Goal: Information Seeking & Learning: Compare options

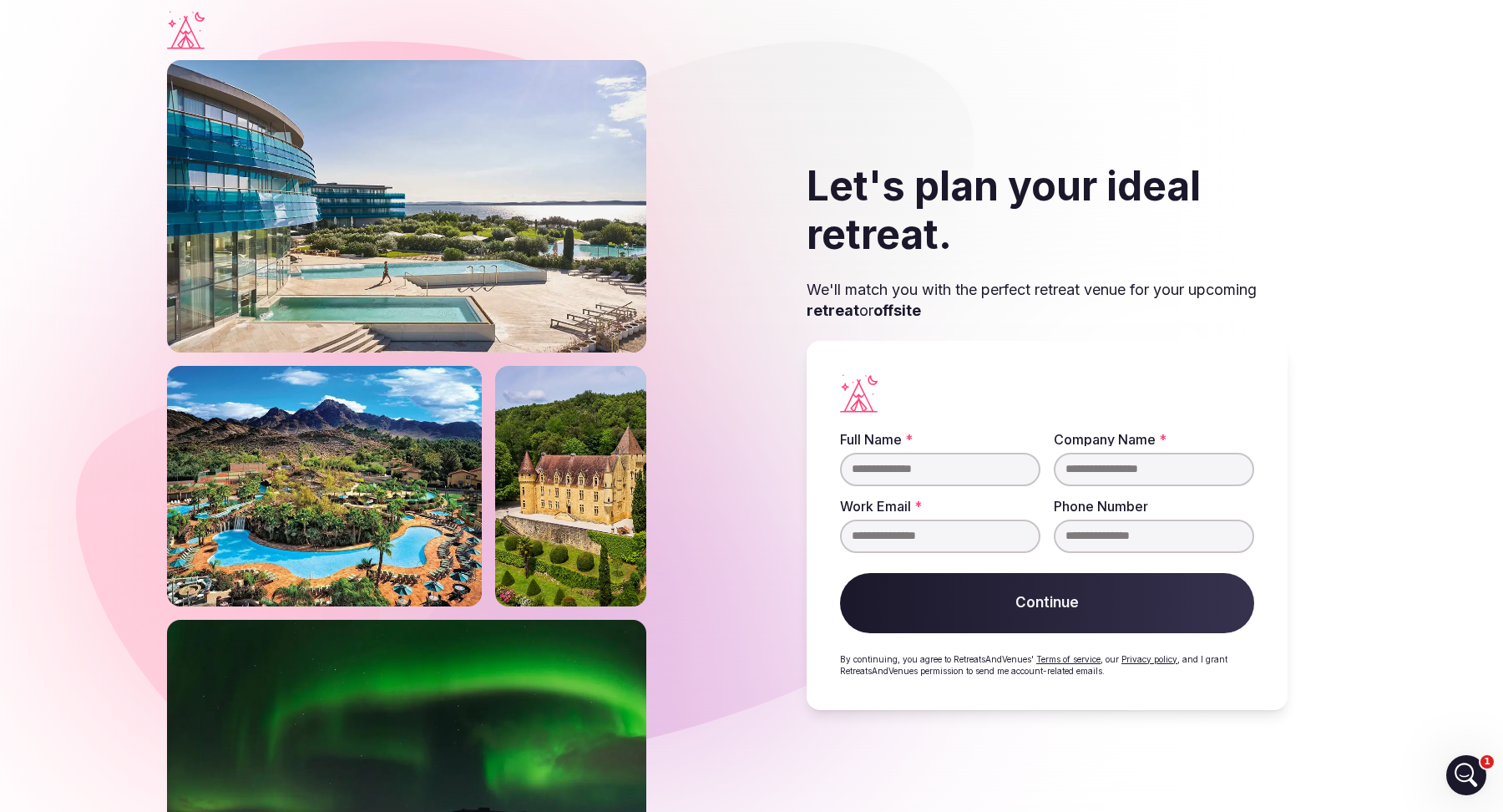
click at [107, 264] on section "Let's plan your ideal retreat. We'll match you with the perfect retreat venue f…" at bounding box center [752, 436] width 1503 height 751
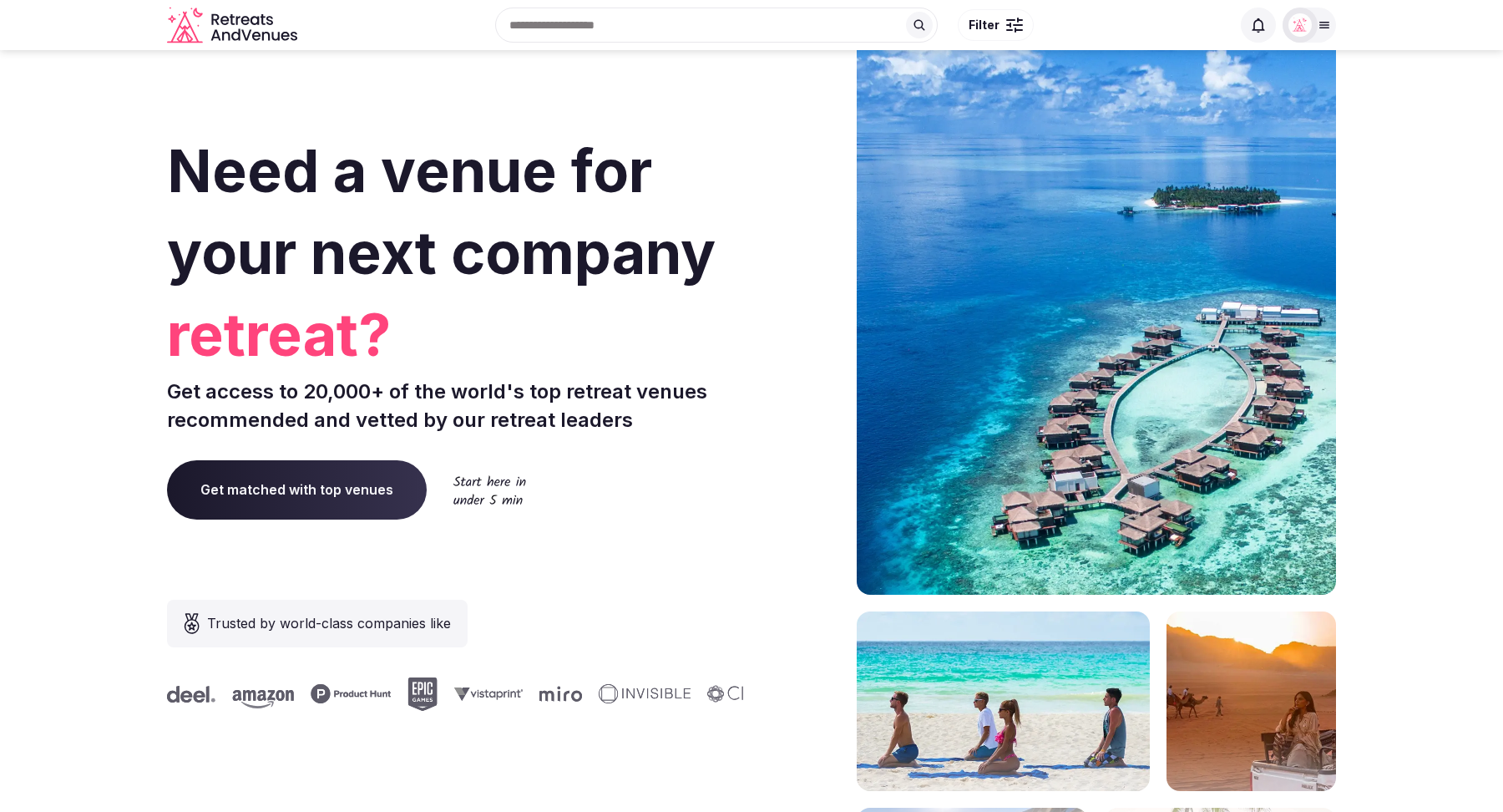
click at [623, 23] on input "text" at bounding box center [716, 25] width 443 height 35
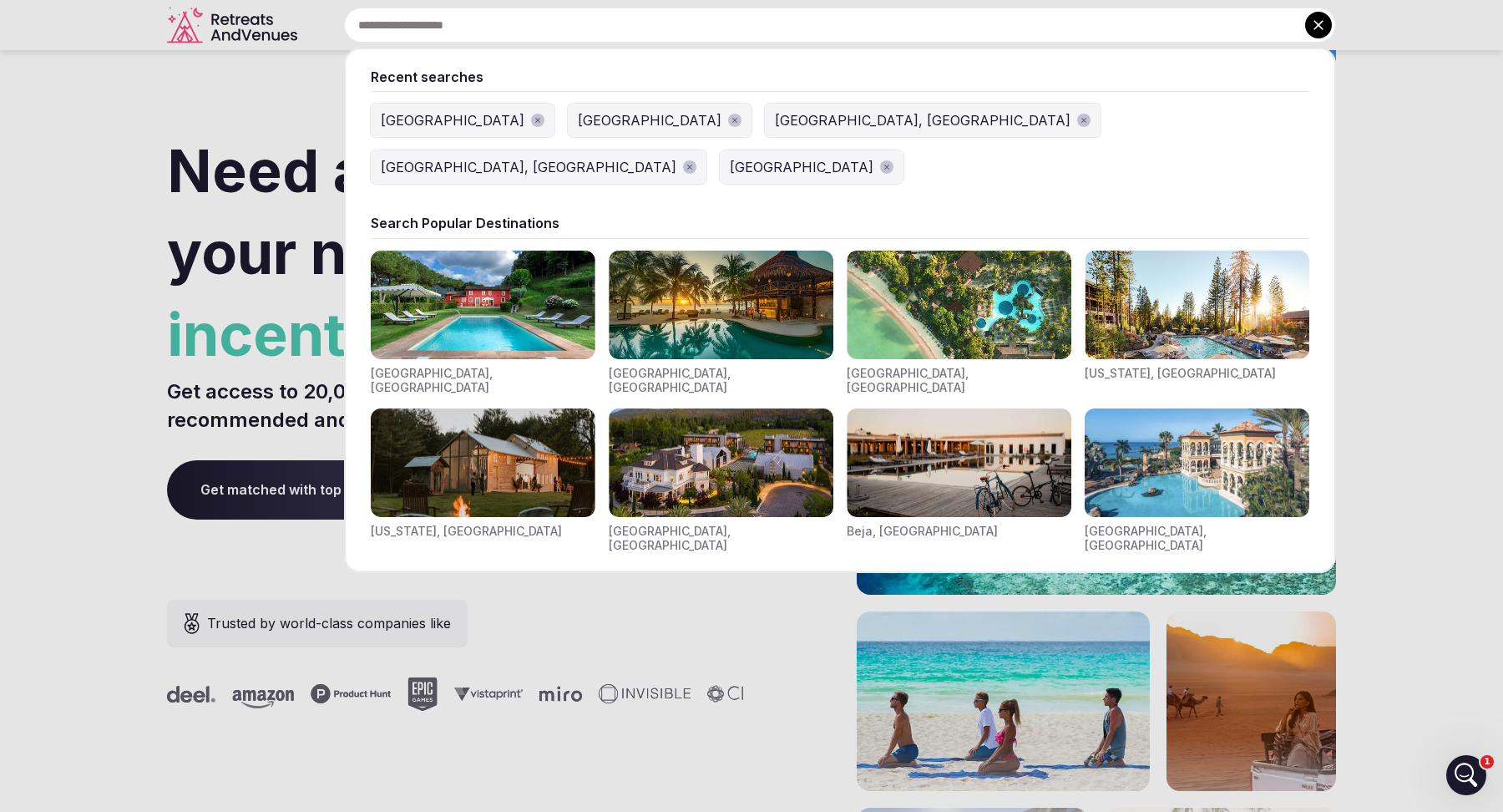
click at [415, 26] on input "text" at bounding box center [840, 25] width 993 height 35
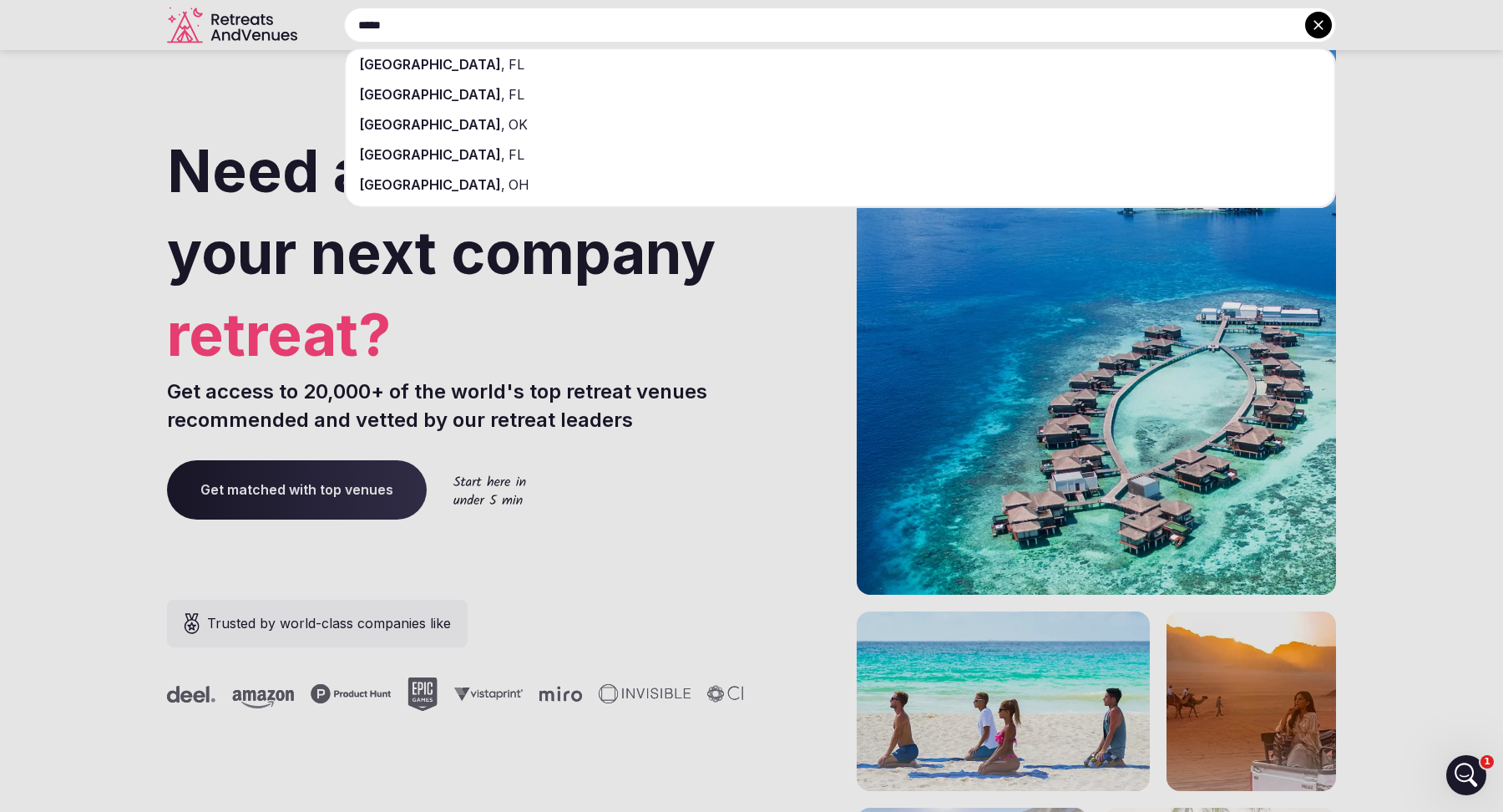
type input "*****"
click at [494, 68] on div "Miami , FL" at bounding box center [839, 63] width 989 height 30
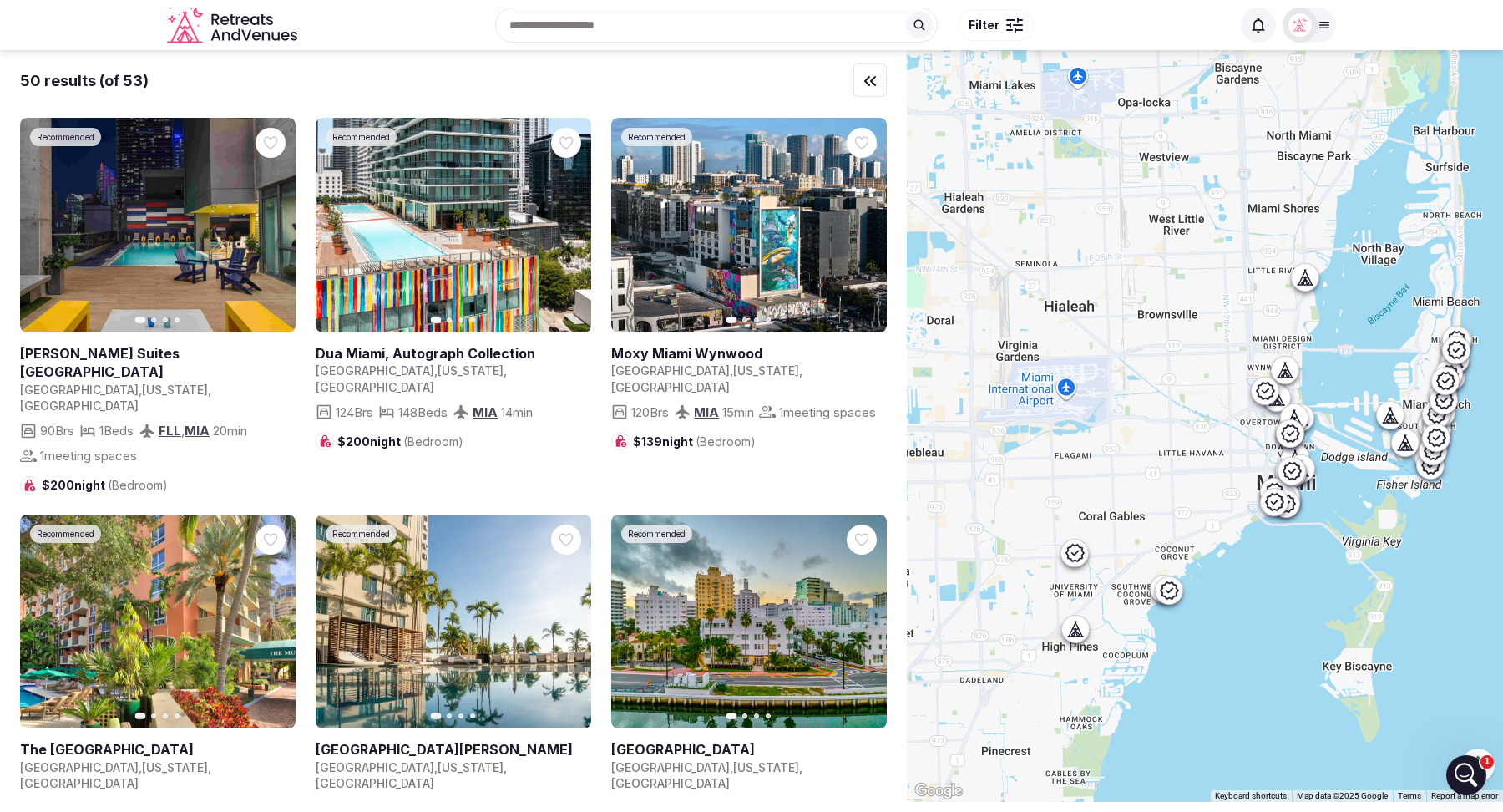
click at [992, 33] on button "Filter" at bounding box center [995, 24] width 76 height 32
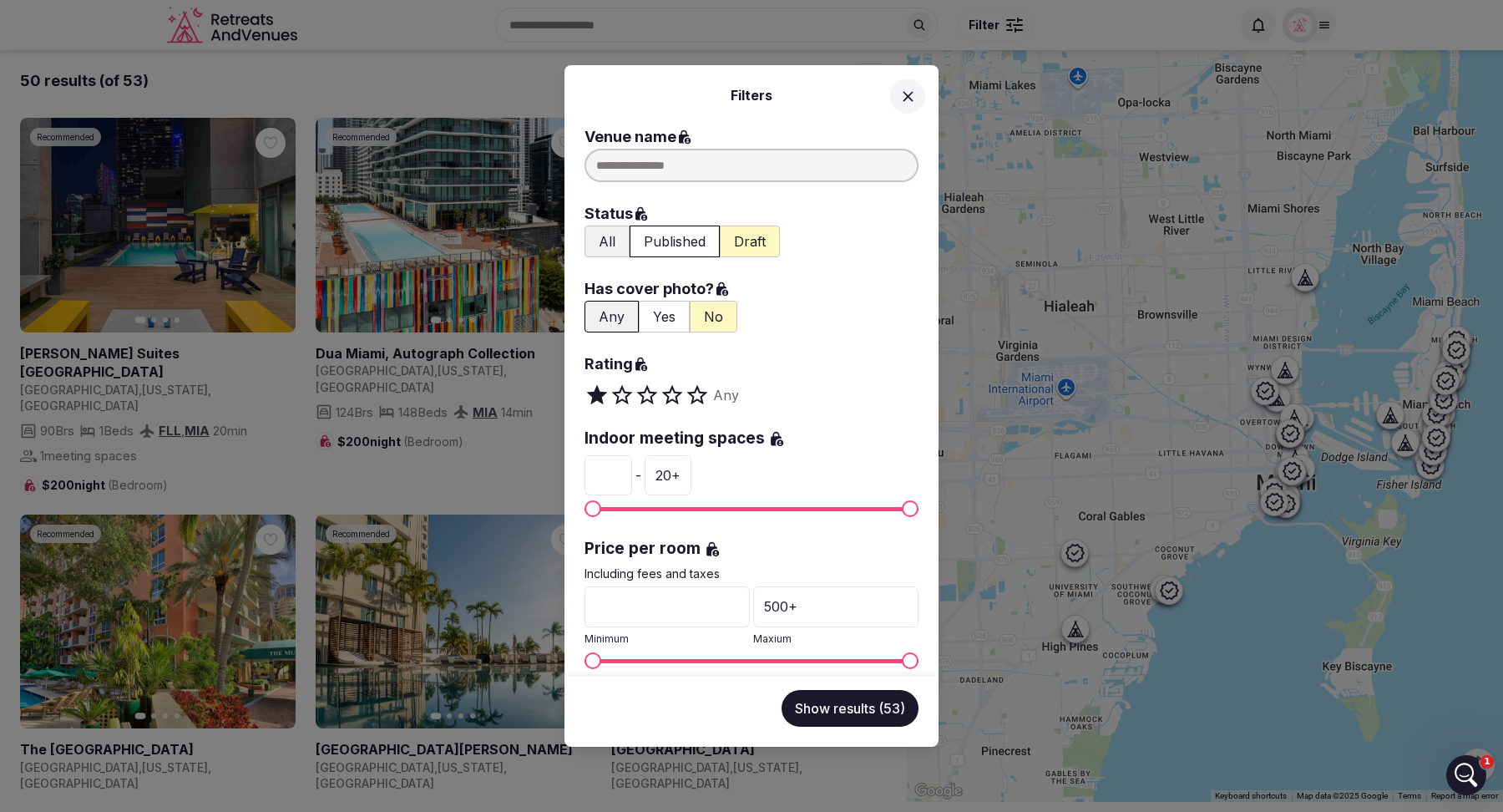
click at [605, 244] on button "All" at bounding box center [607, 241] width 45 height 32
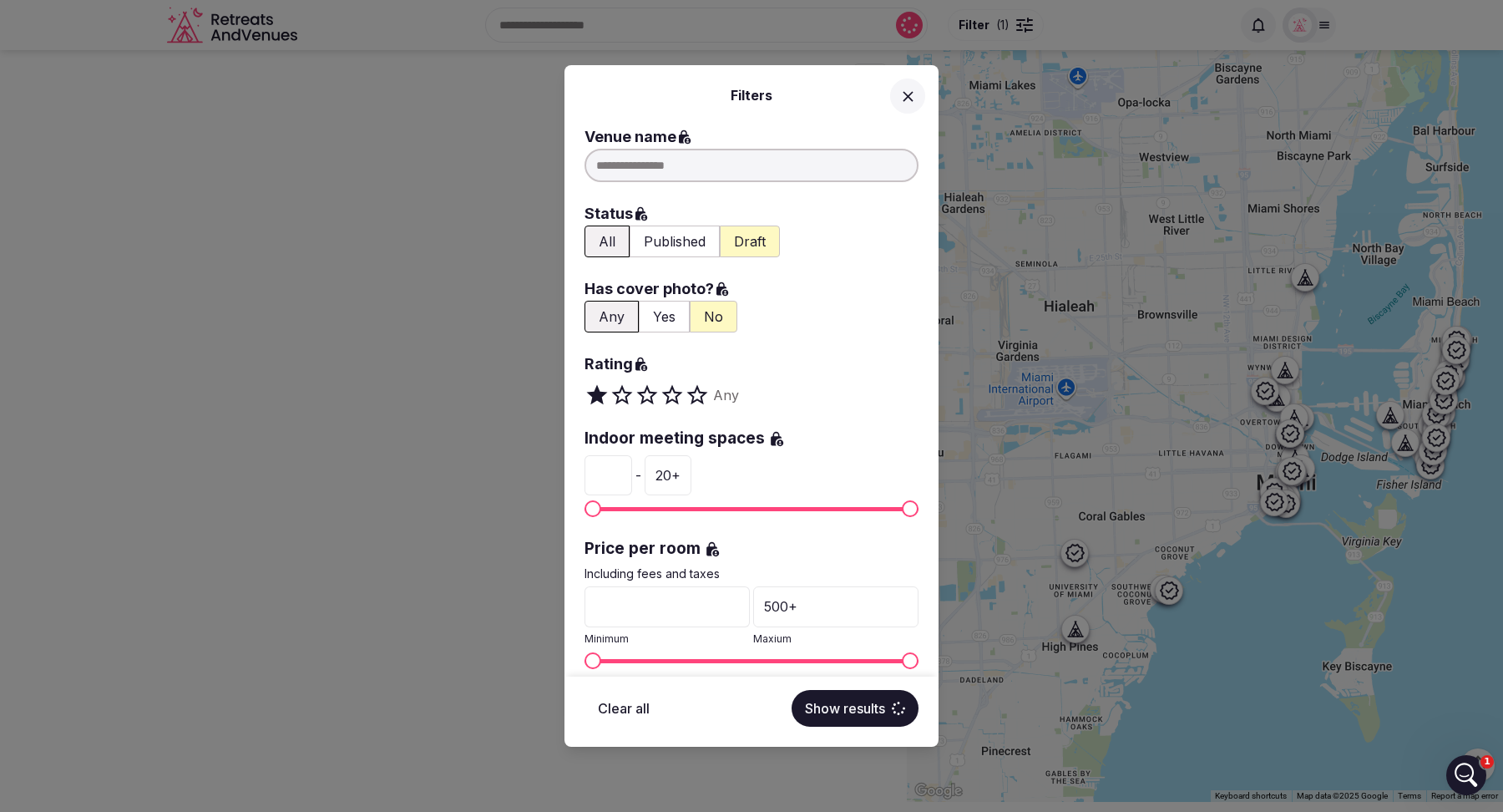
click at [667, 319] on button "Yes" at bounding box center [665, 316] width 51 height 32
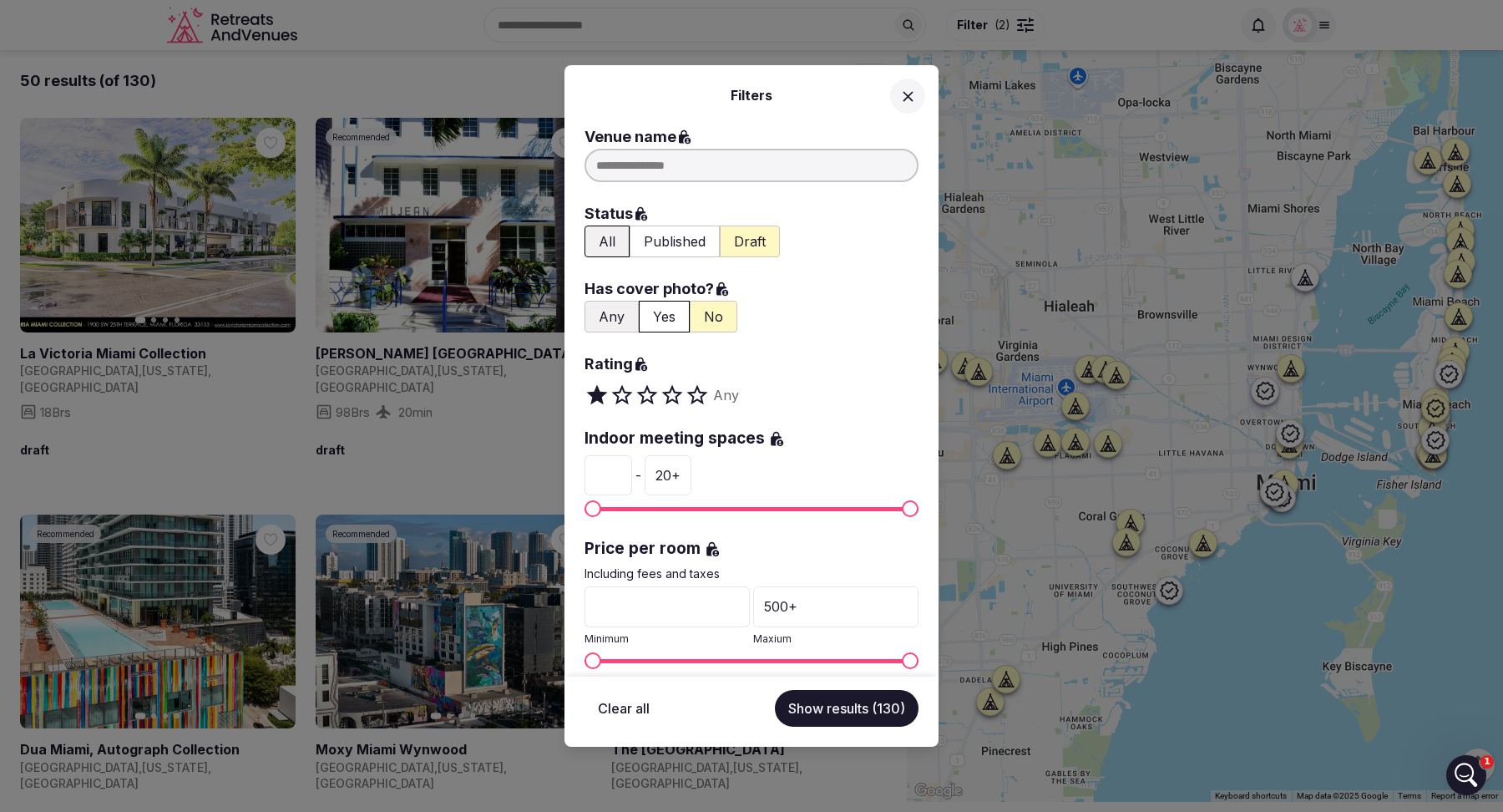
click at [838, 717] on button "Show results (130)" at bounding box center [846, 709] width 143 height 37
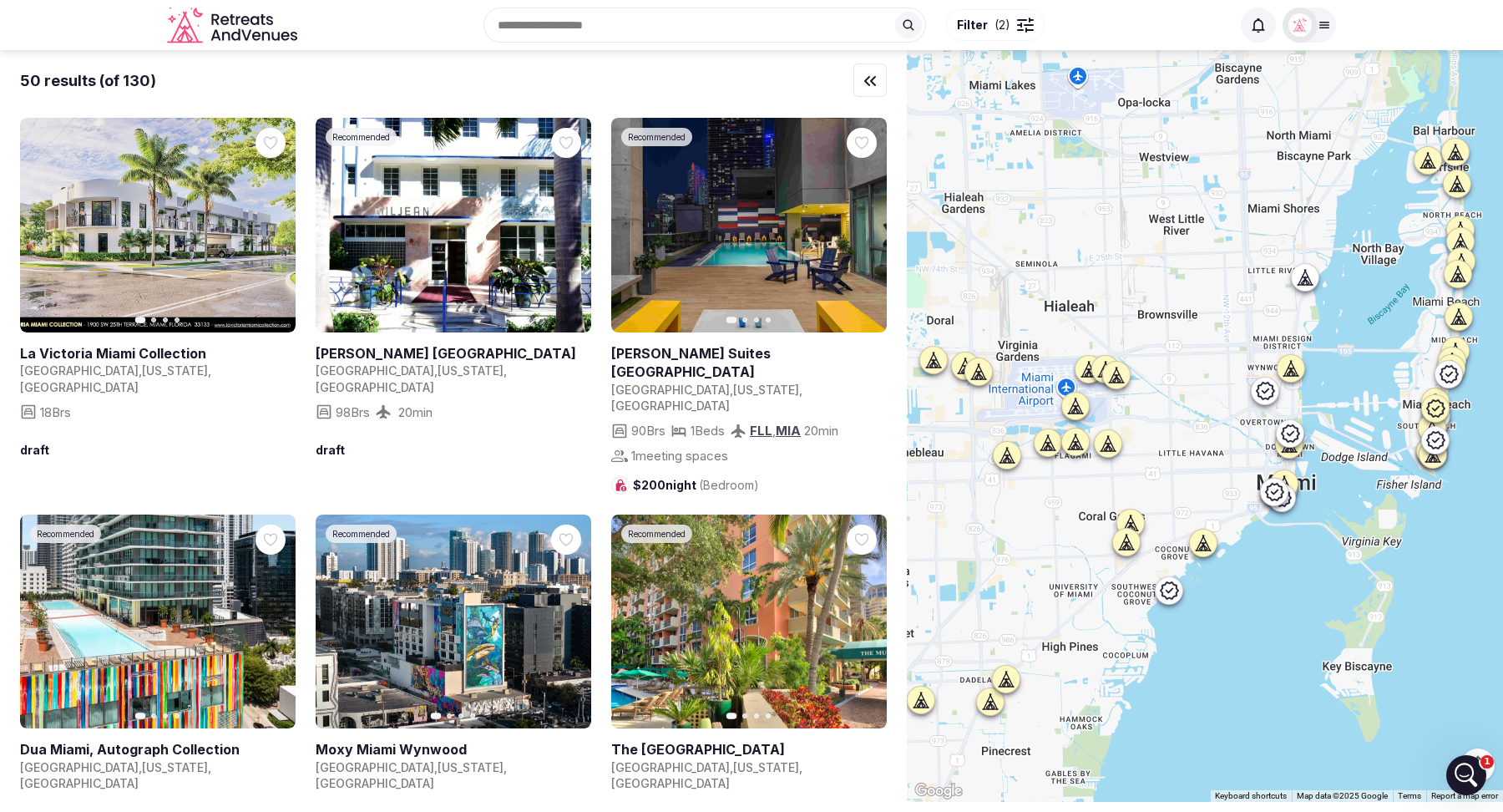
click at [984, 368] on icon at bounding box center [978, 371] width 17 height 17
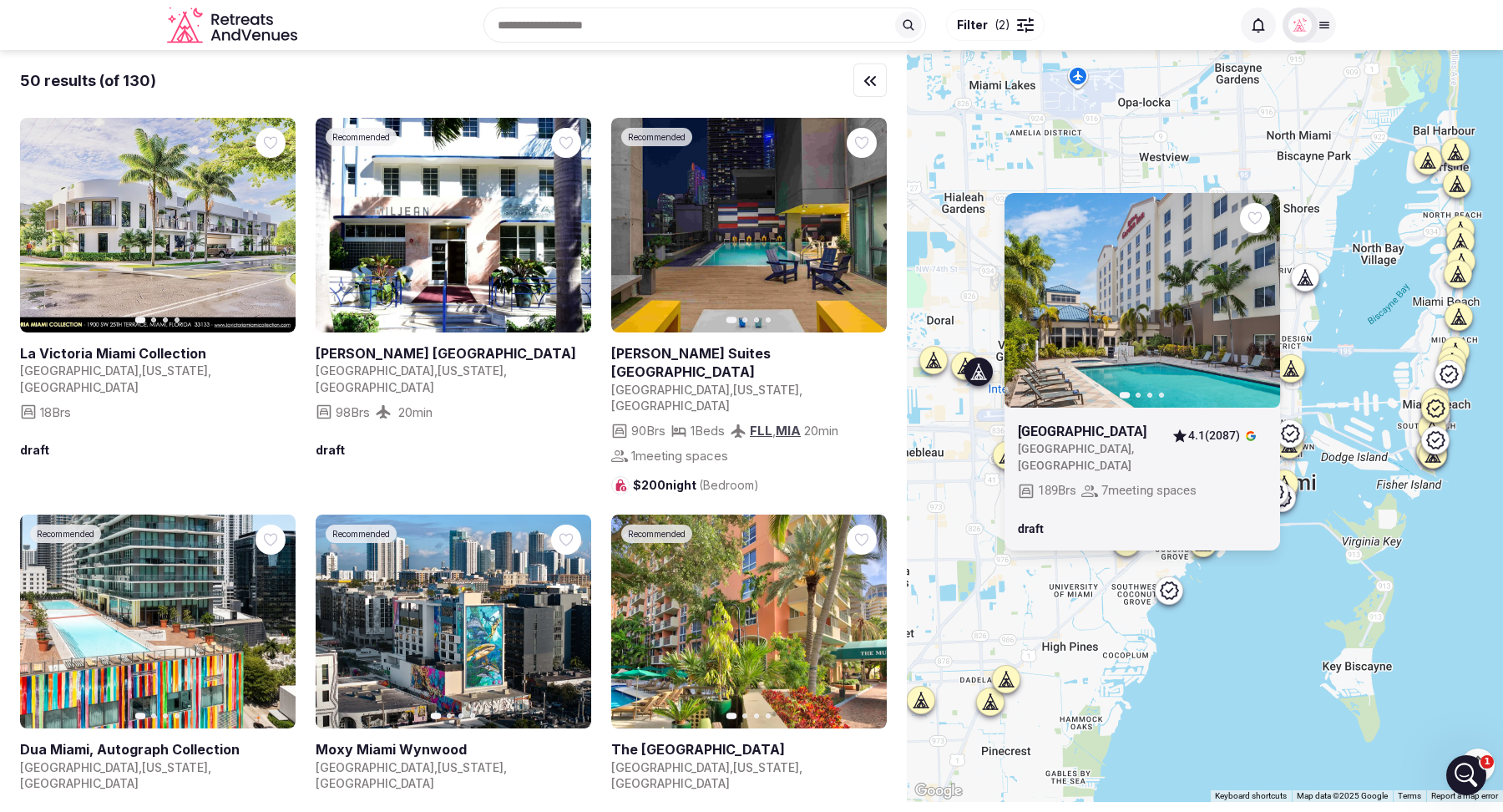
click at [1257, 301] on icon "button" at bounding box center [1257, 301] width 7 height 12
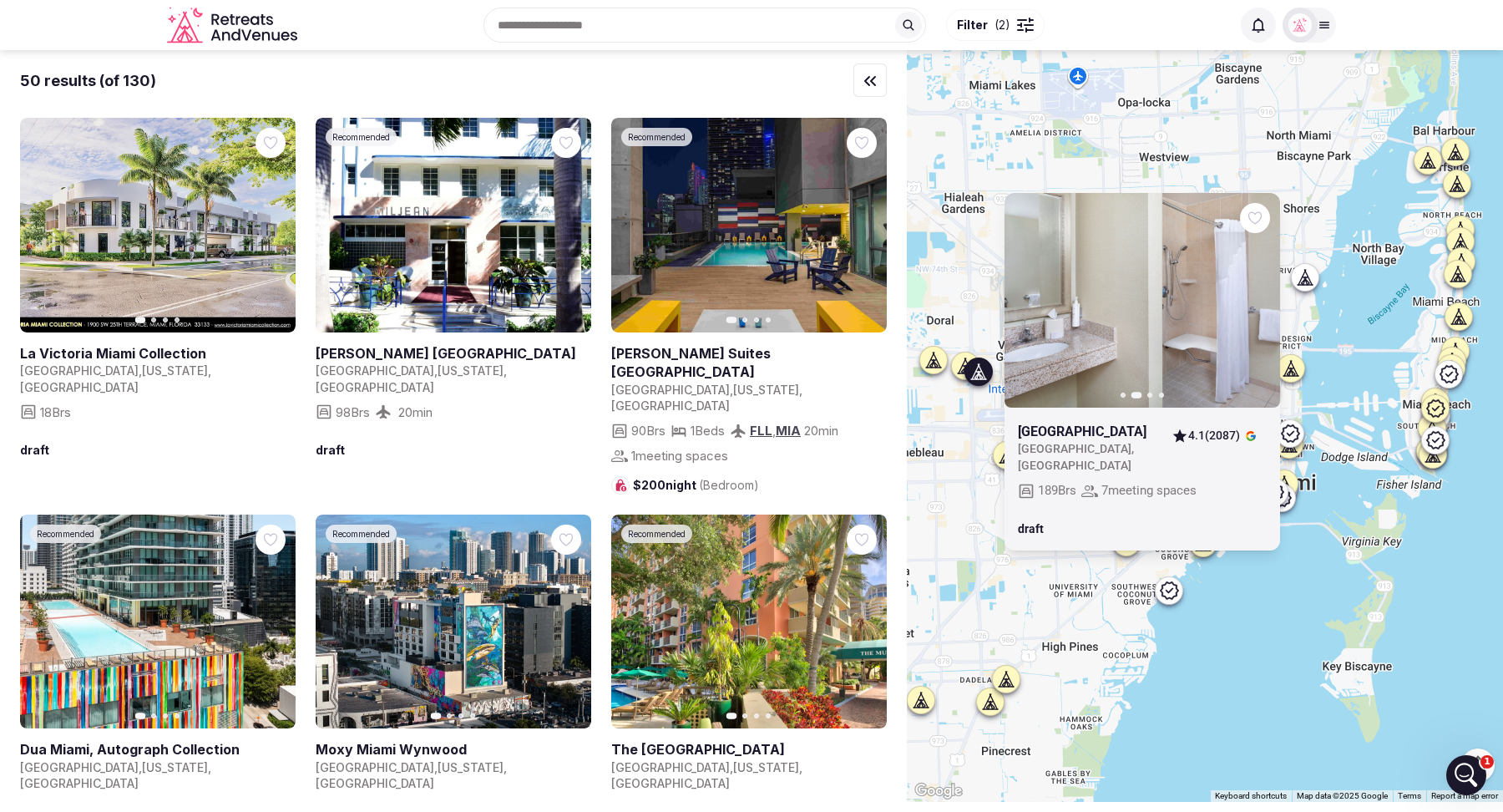
click at [1257, 301] on icon "button" at bounding box center [1257, 301] width 7 height 12
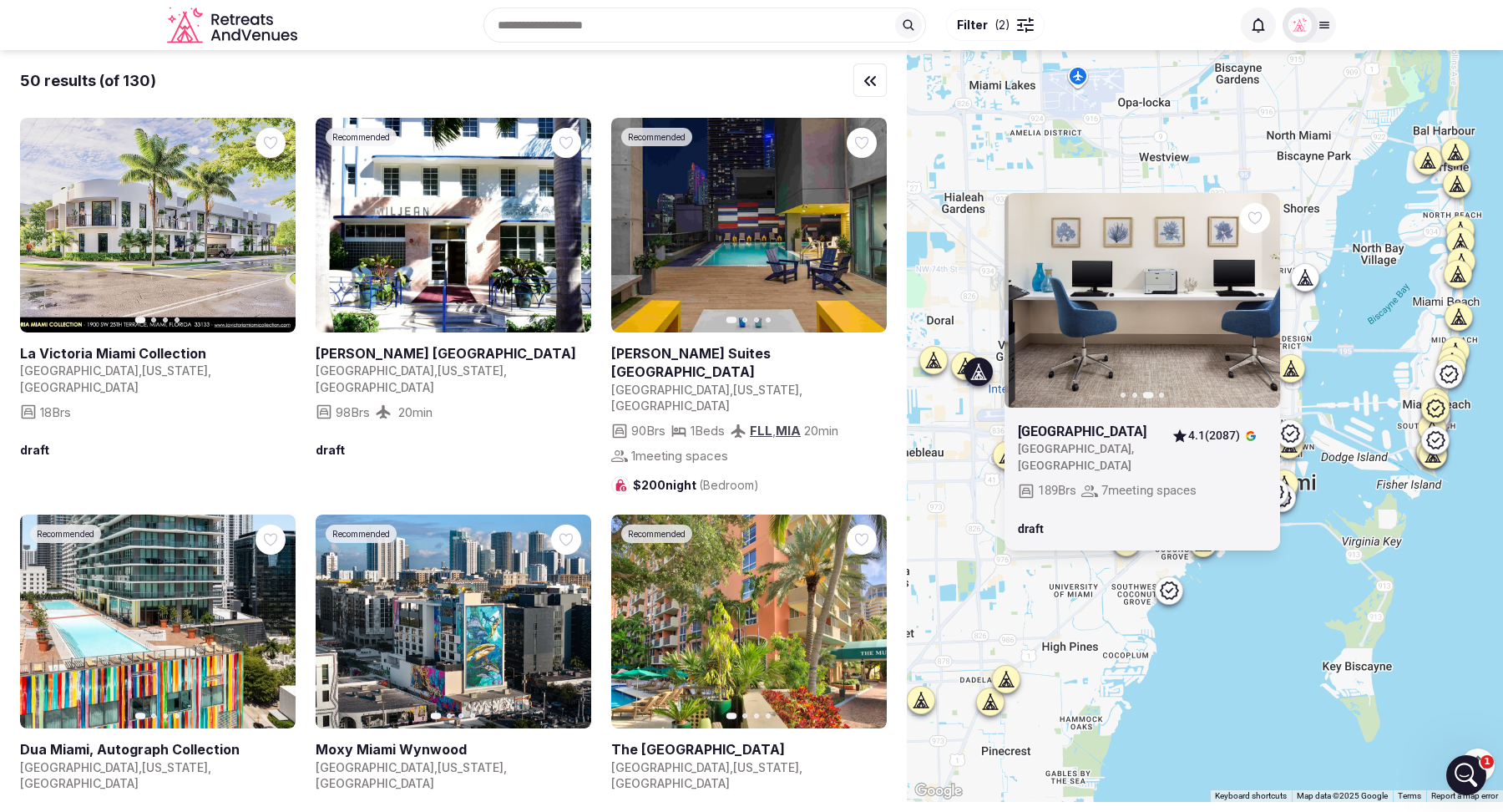
click at [1257, 301] on icon "button" at bounding box center [1257, 301] width 7 height 12
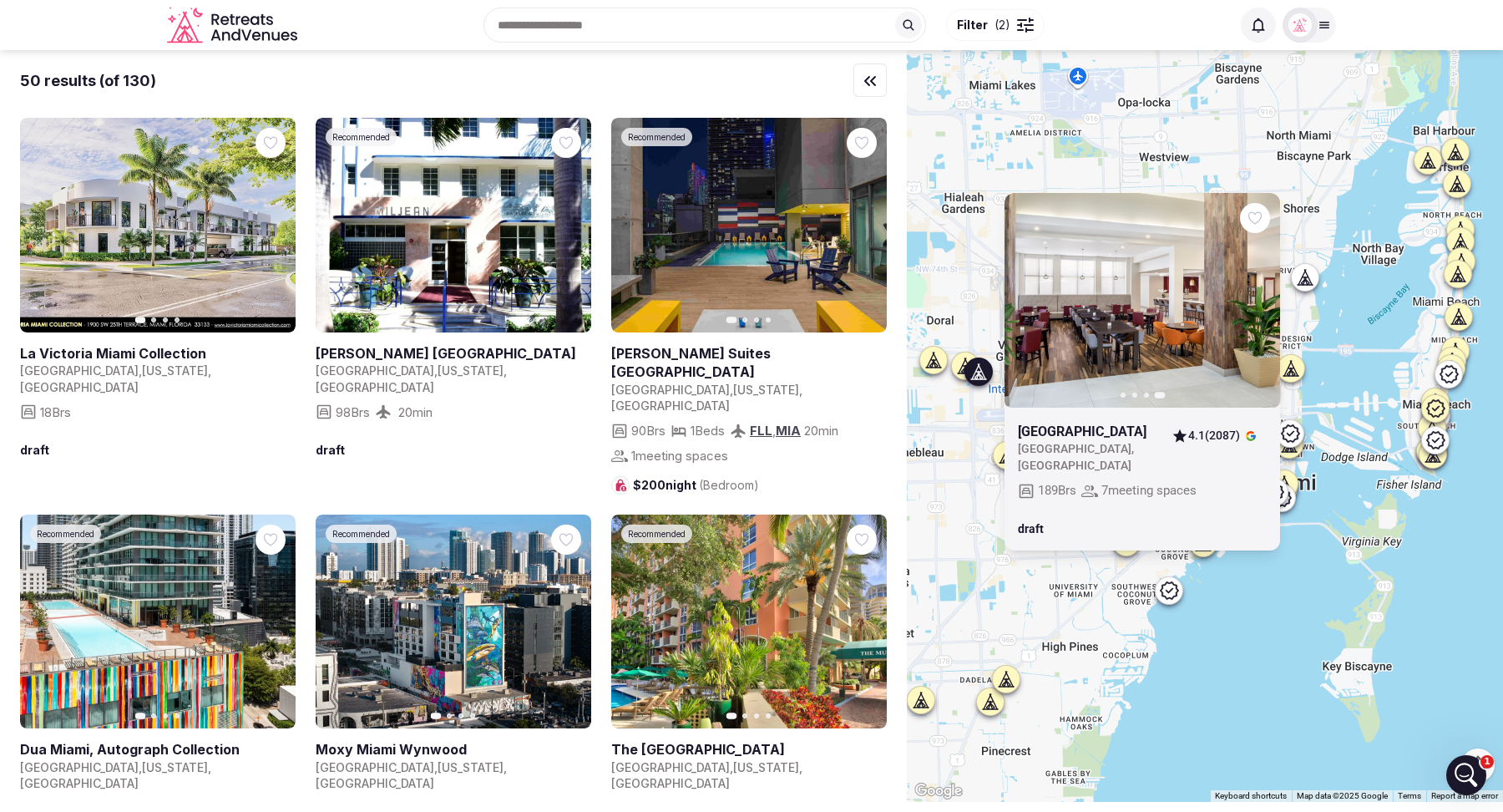
click at [1207, 616] on div "Previous slide Next slide Hilton Garden Inn Miami Airport West United States , …" at bounding box center [1204, 426] width 596 height 751
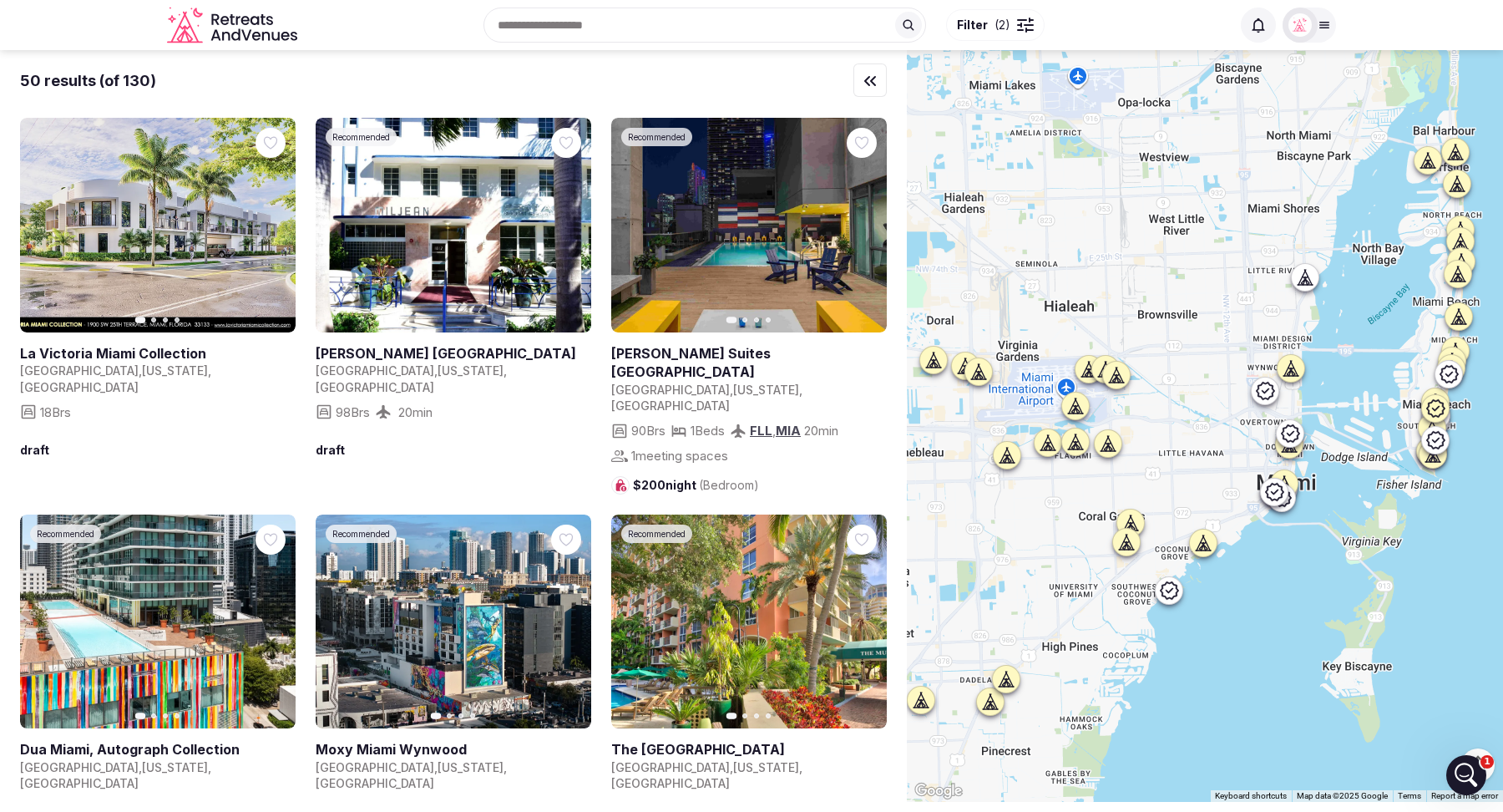
click at [1126, 547] on icon at bounding box center [1126, 542] width 17 height 17
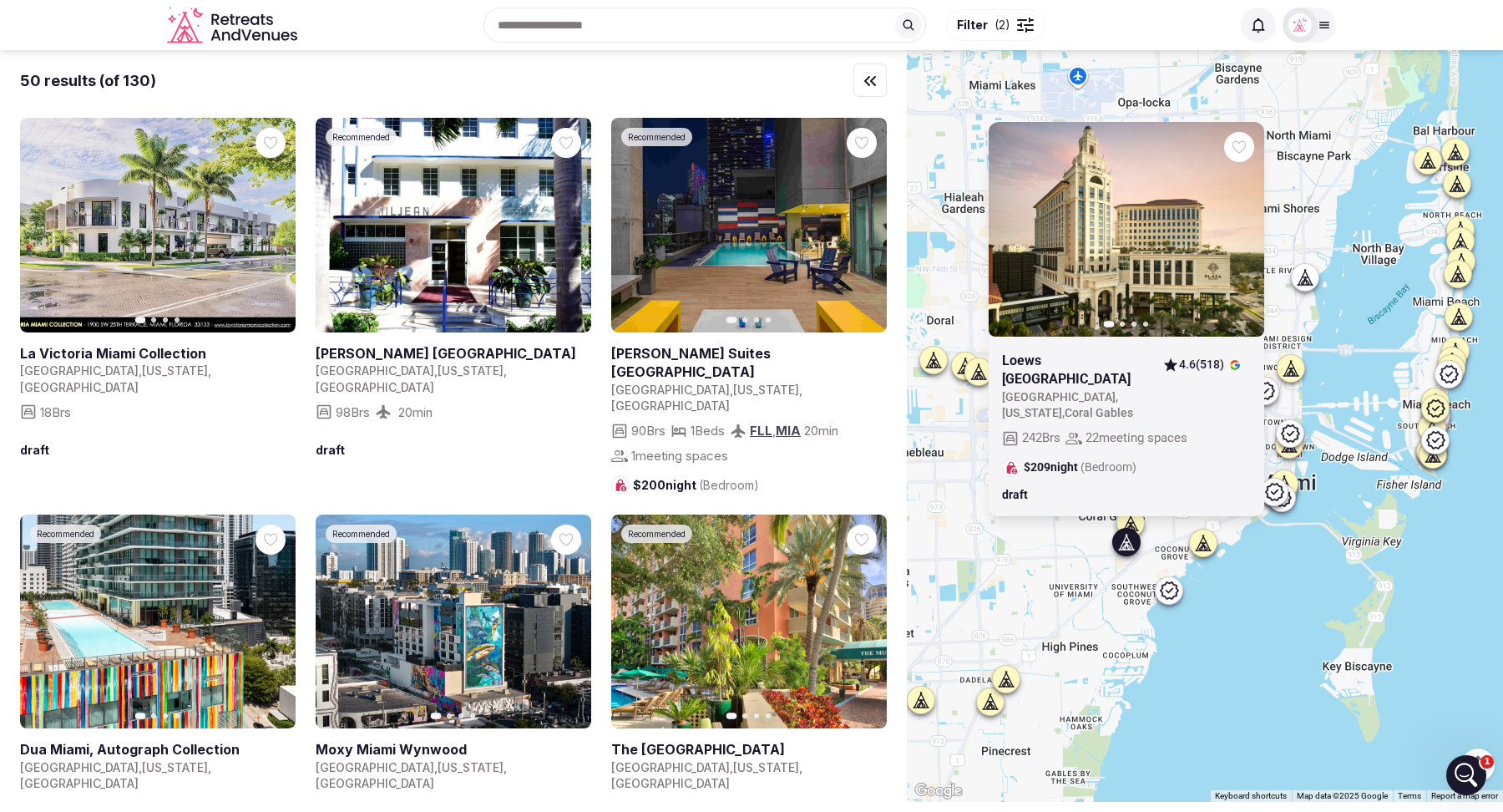
click at [998, 20] on span "( 2 )" at bounding box center [1002, 24] width 16 height 17
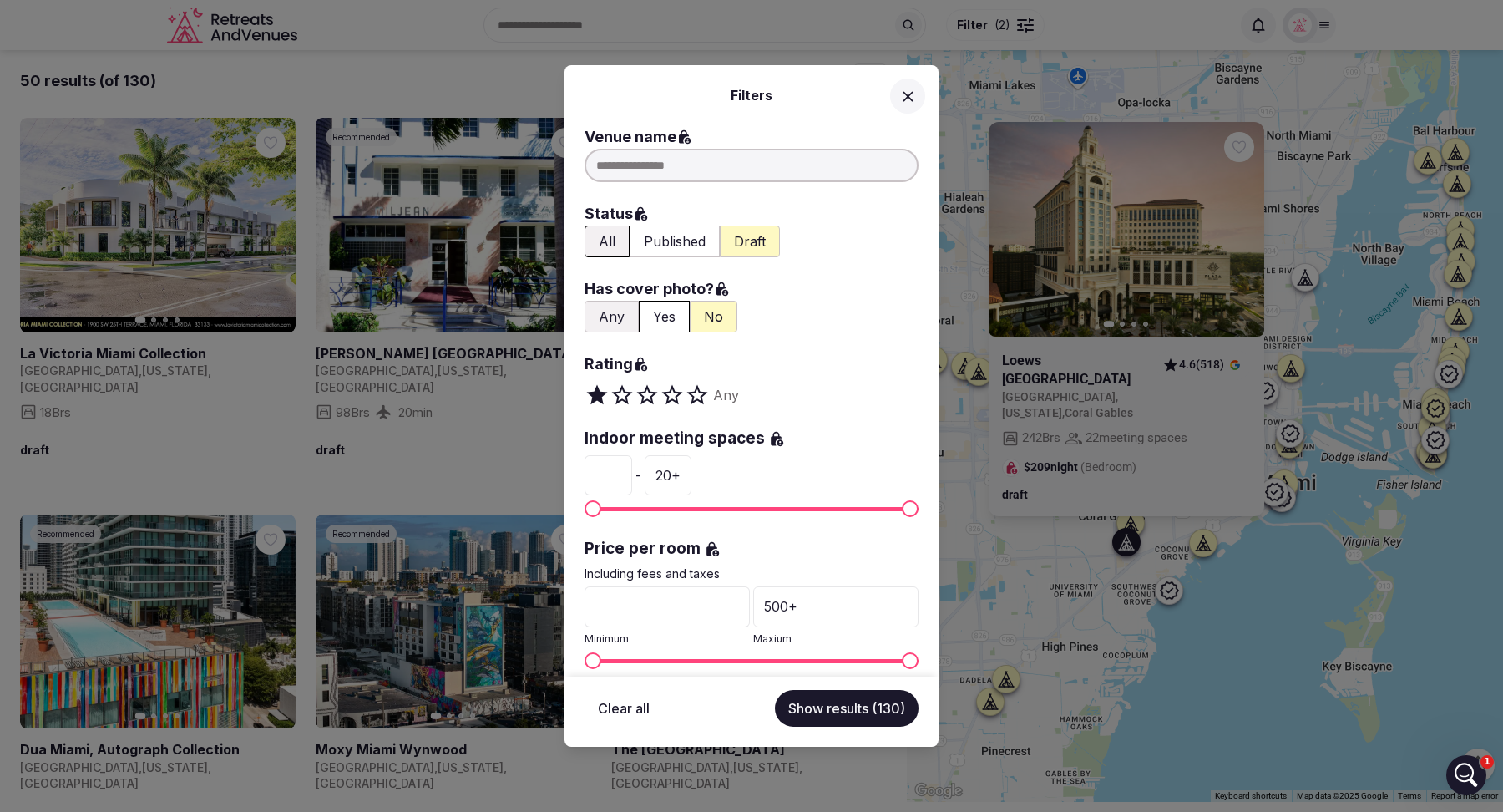
click at [672, 392] on span at bounding box center [678, 395] width 13 height 25
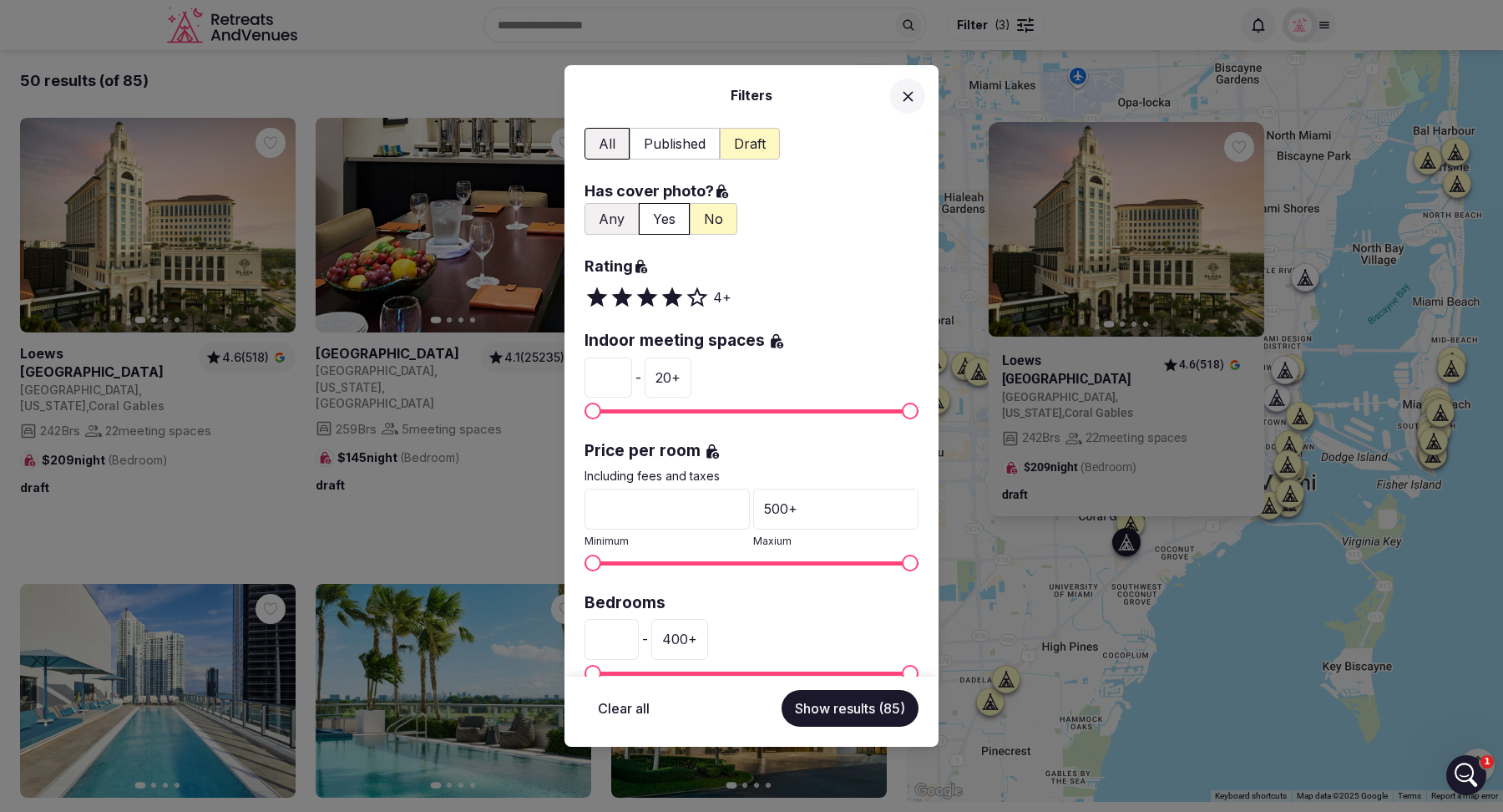
scroll to position [143, 0]
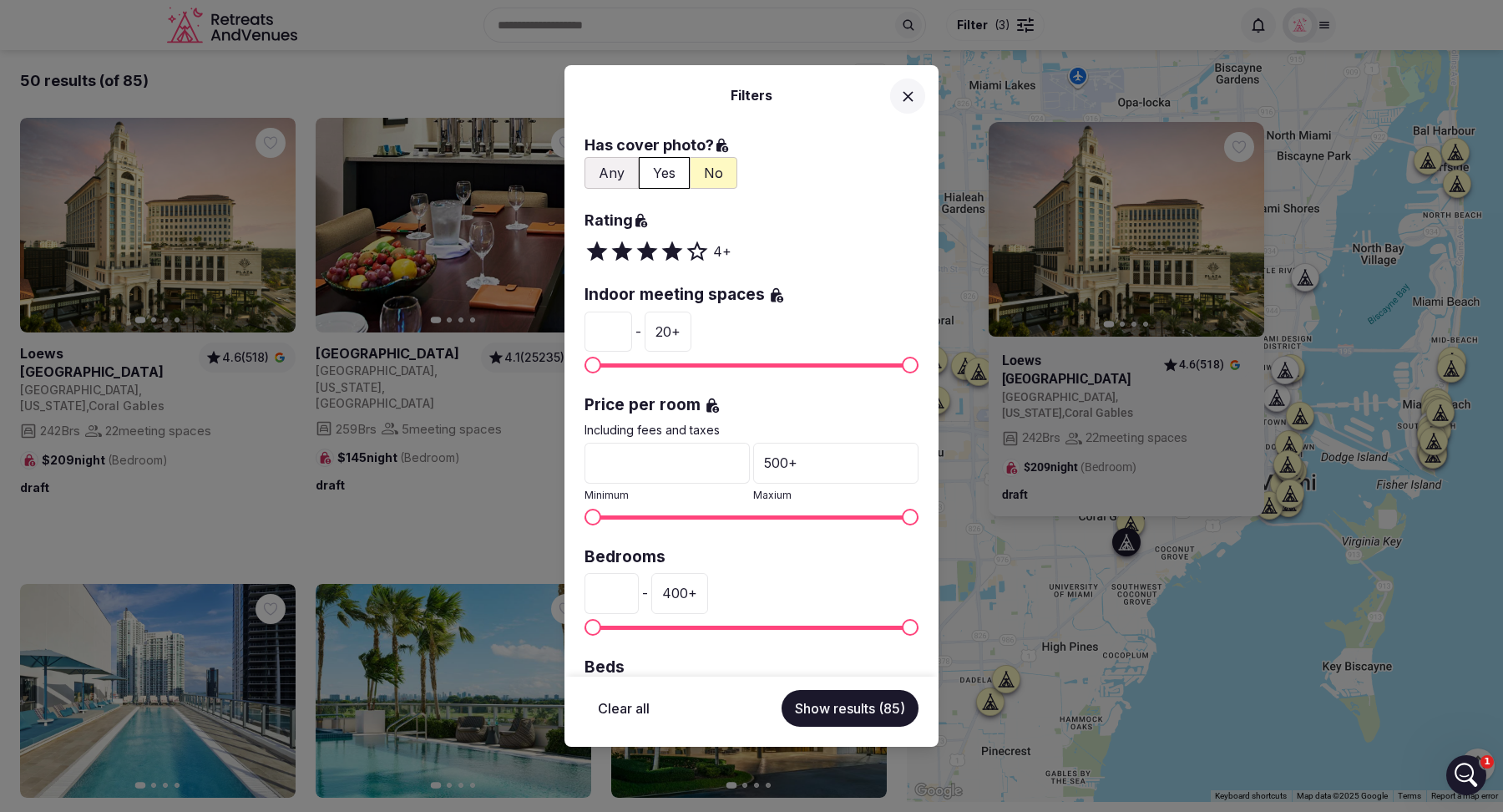
click at [608, 332] on input "*" at bounding box center [608, 331] width 48 height 40
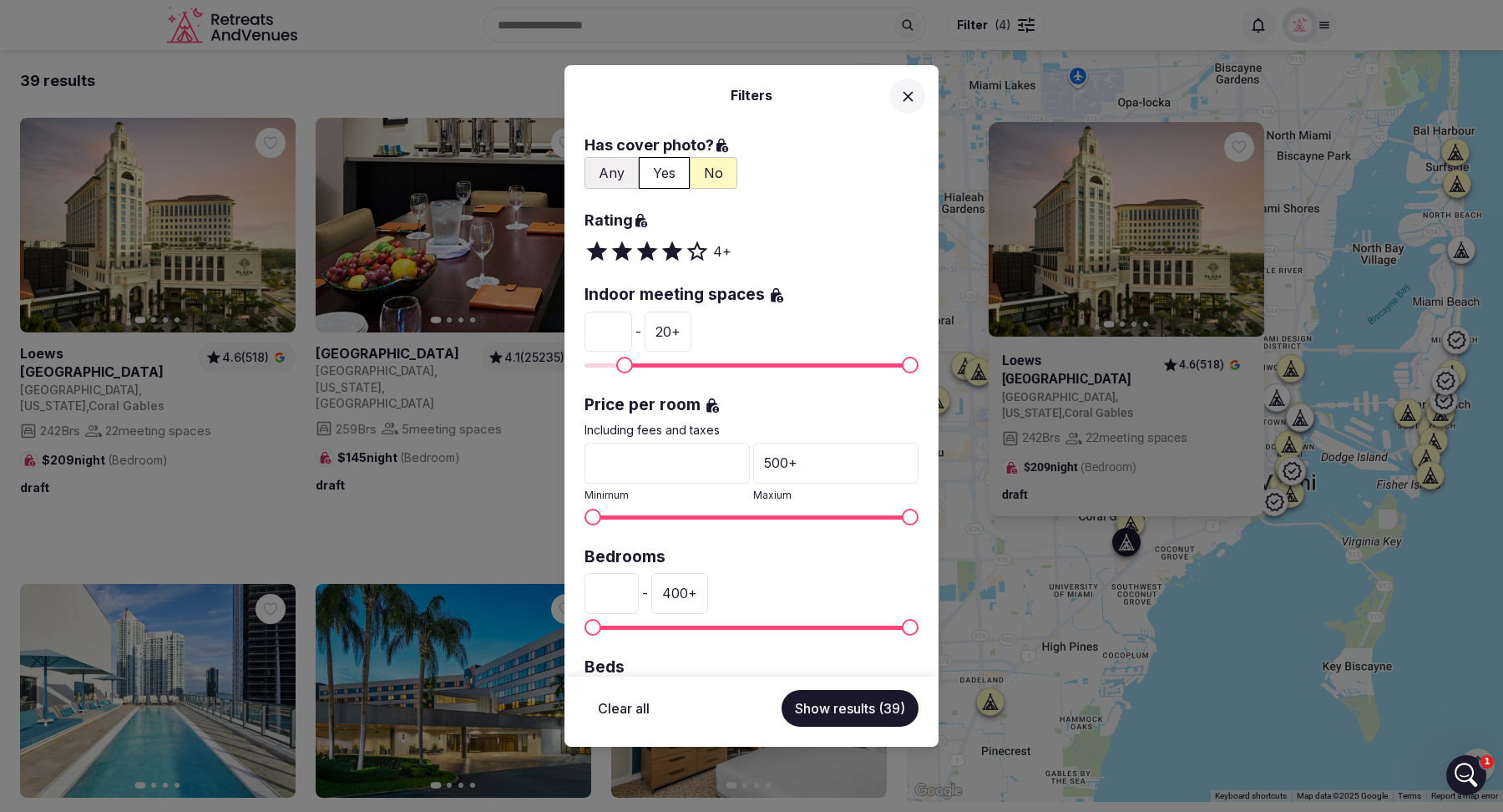
type input "**"
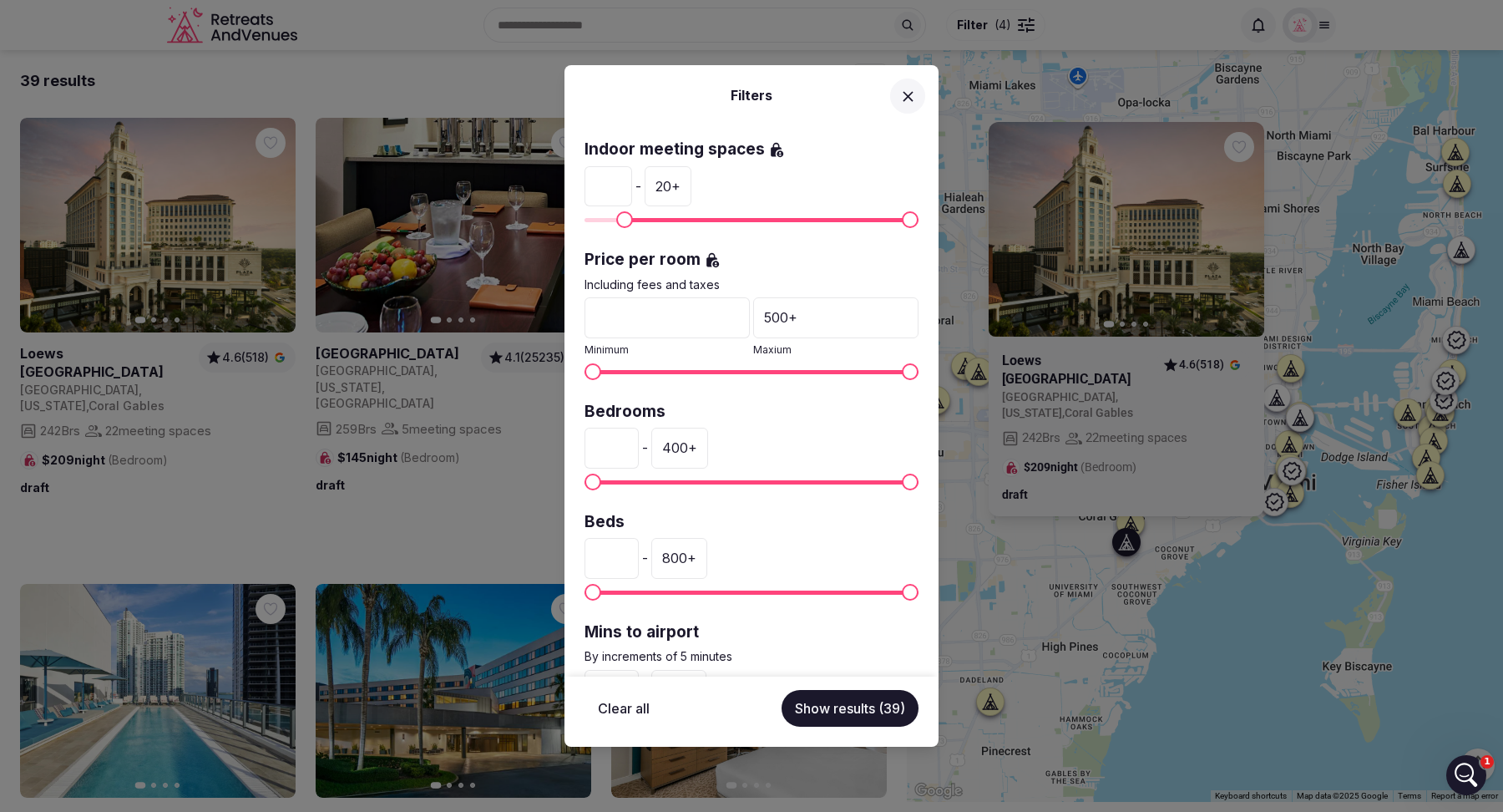
scroll to position [292, 0]
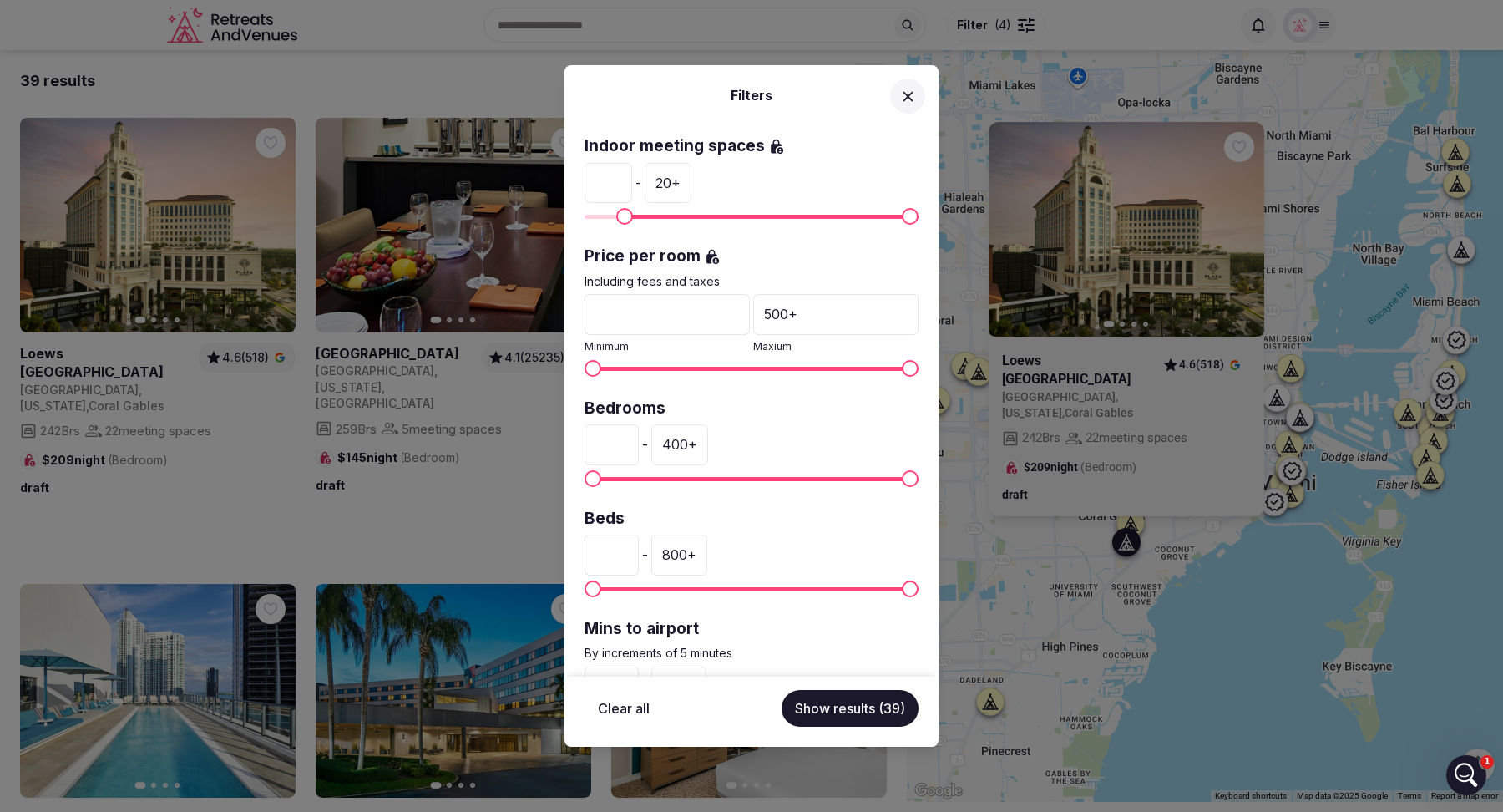
click at [612, 442] on input "*" at bounding box center [612, 444] width 55 height 40
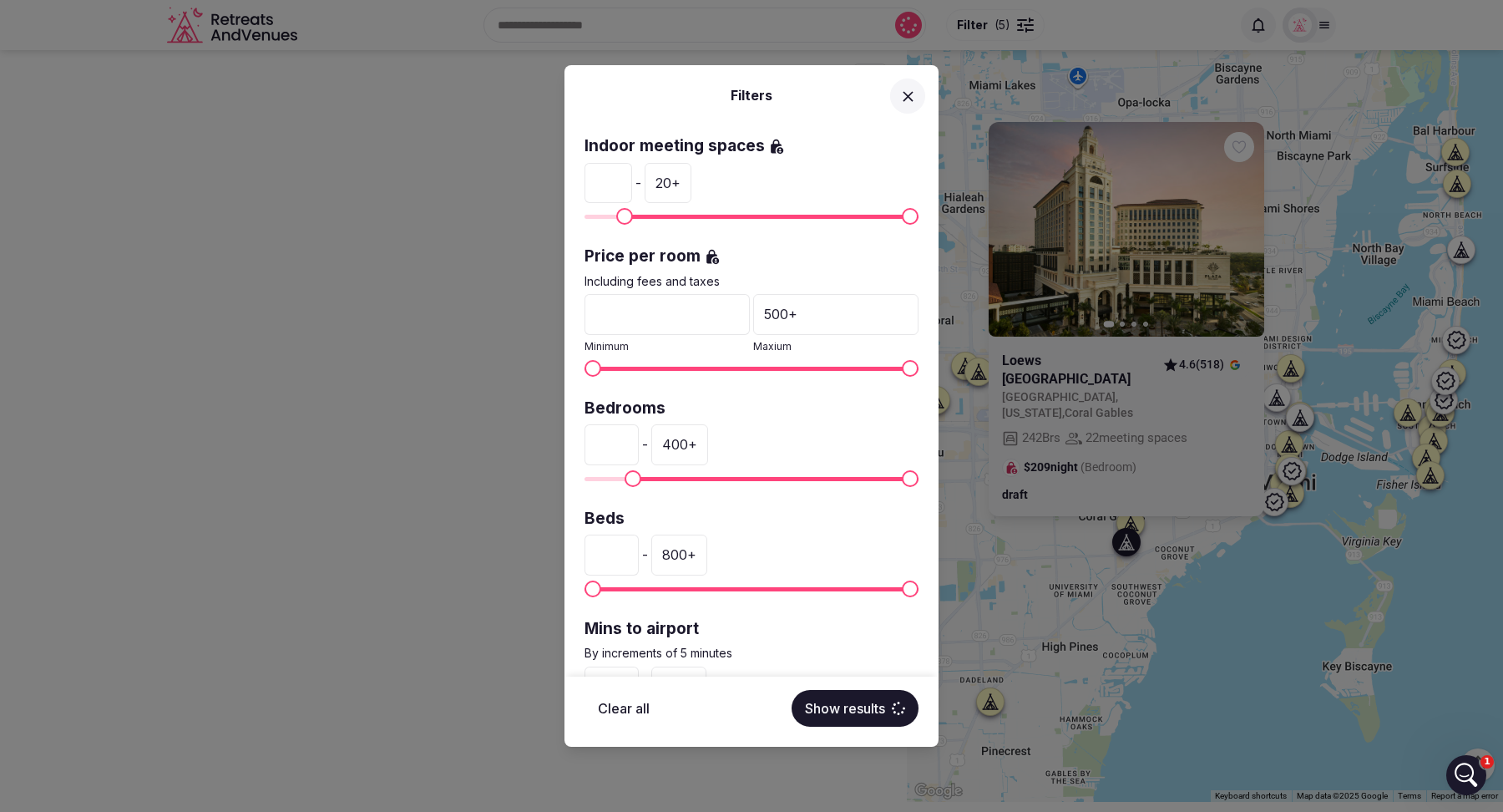
type input "**"
click at [685, 438] on div "400 +" at bounding box center [679, 444] width 57 height 40
type input "*"
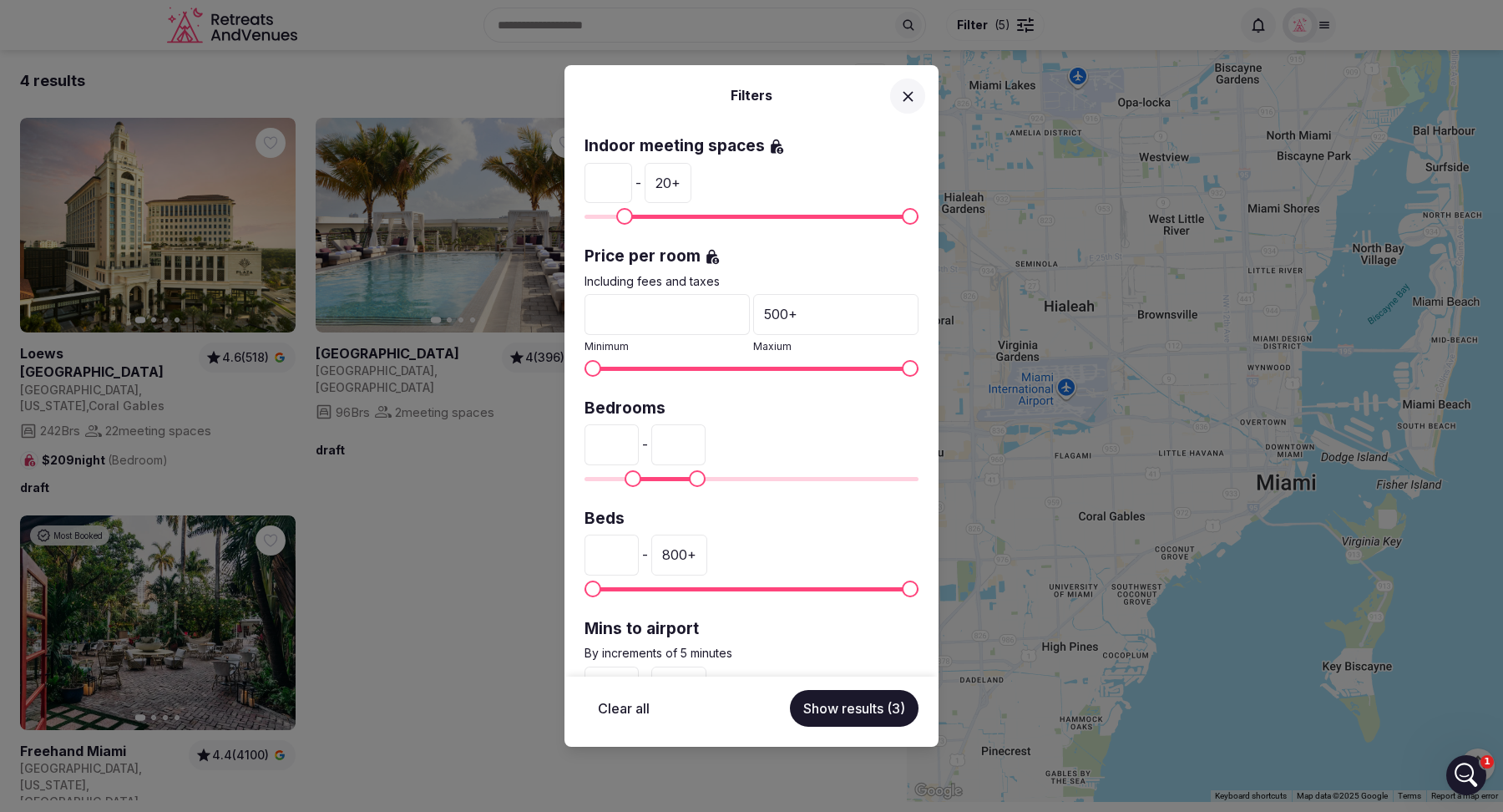
click at [697, 475] on span "Maximum" at bounding box center [697, 478] width 17 height 17
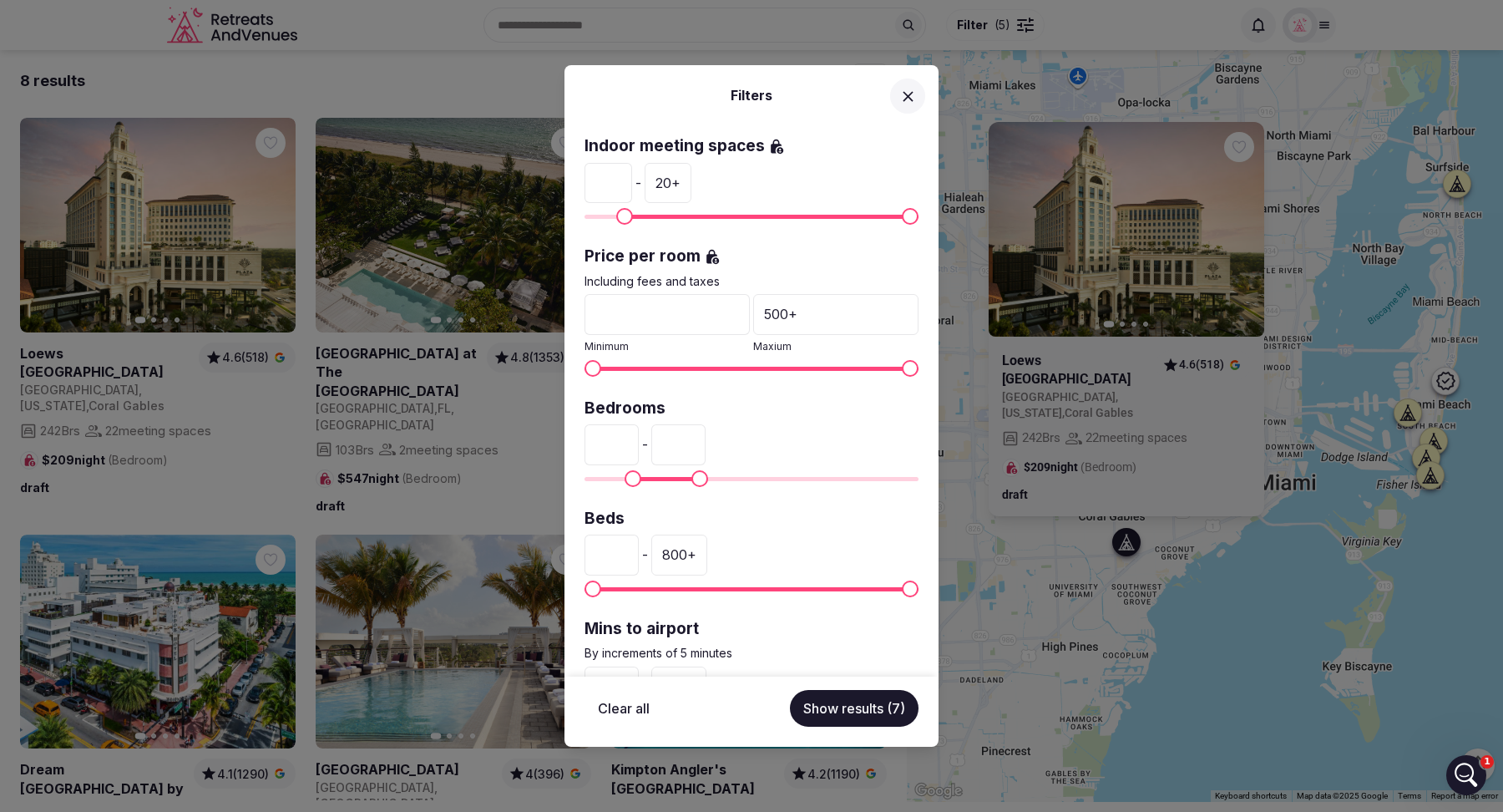
click at [796, 417] on div "Bedrooms ** - ***" at bounding box center [752, 442] width 334 height 90
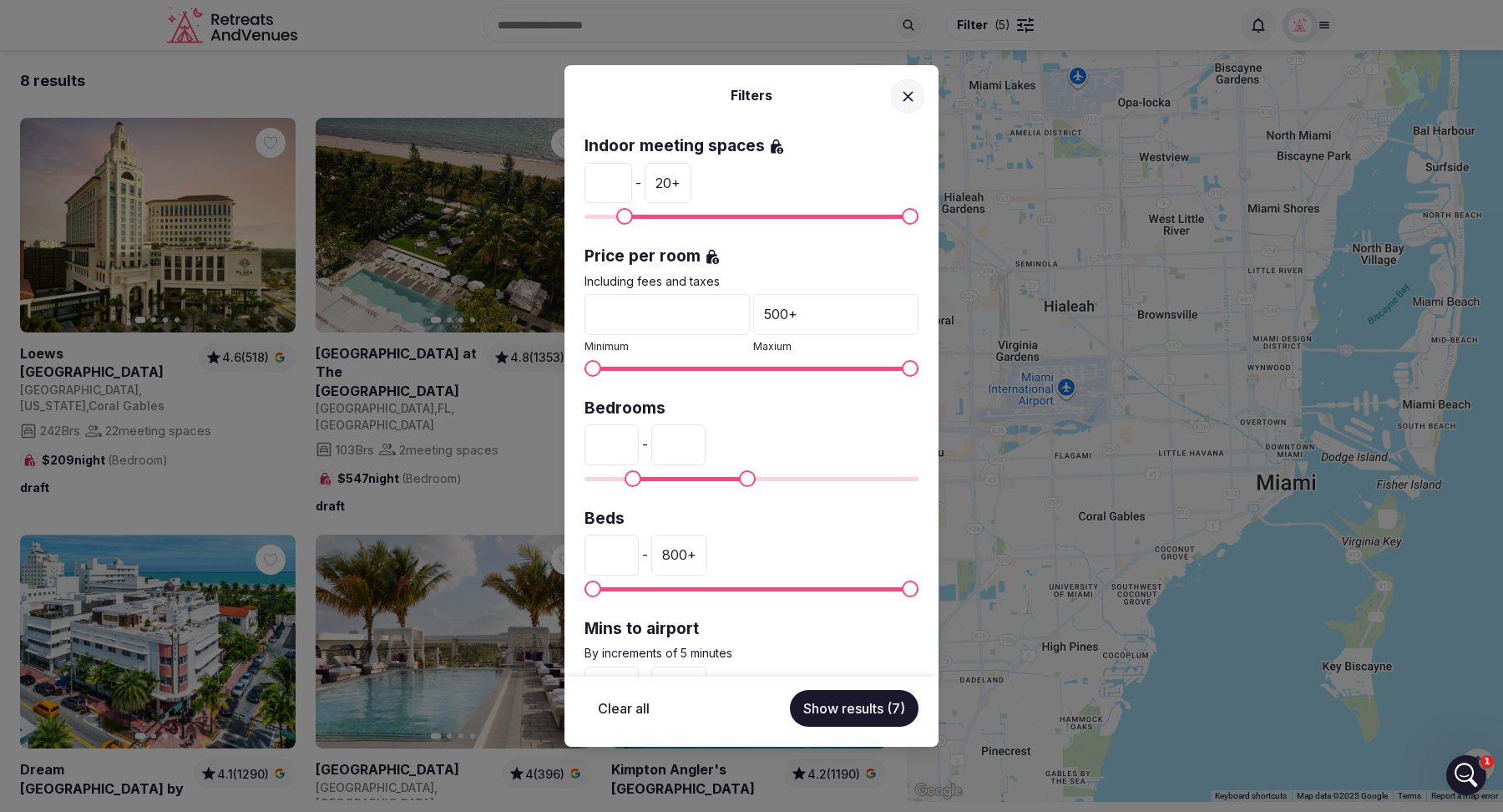
click at [748, 475] on span "Maximum" at bounding box center [747, 478] width 17 height 17
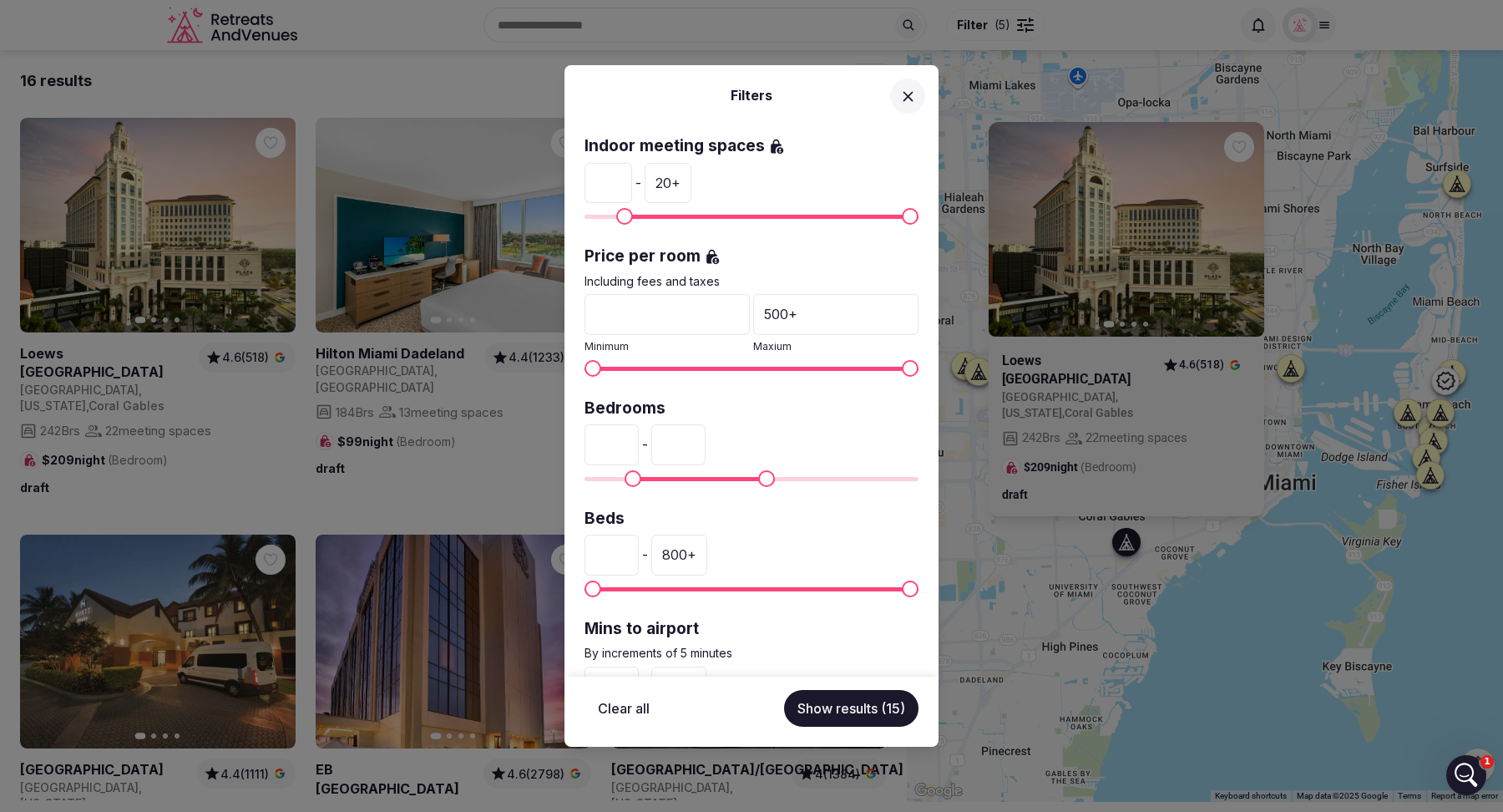
click at [850, 454] on div "Bedrooms ** - ***" at bounding box center [752, 442] width 334 height 90
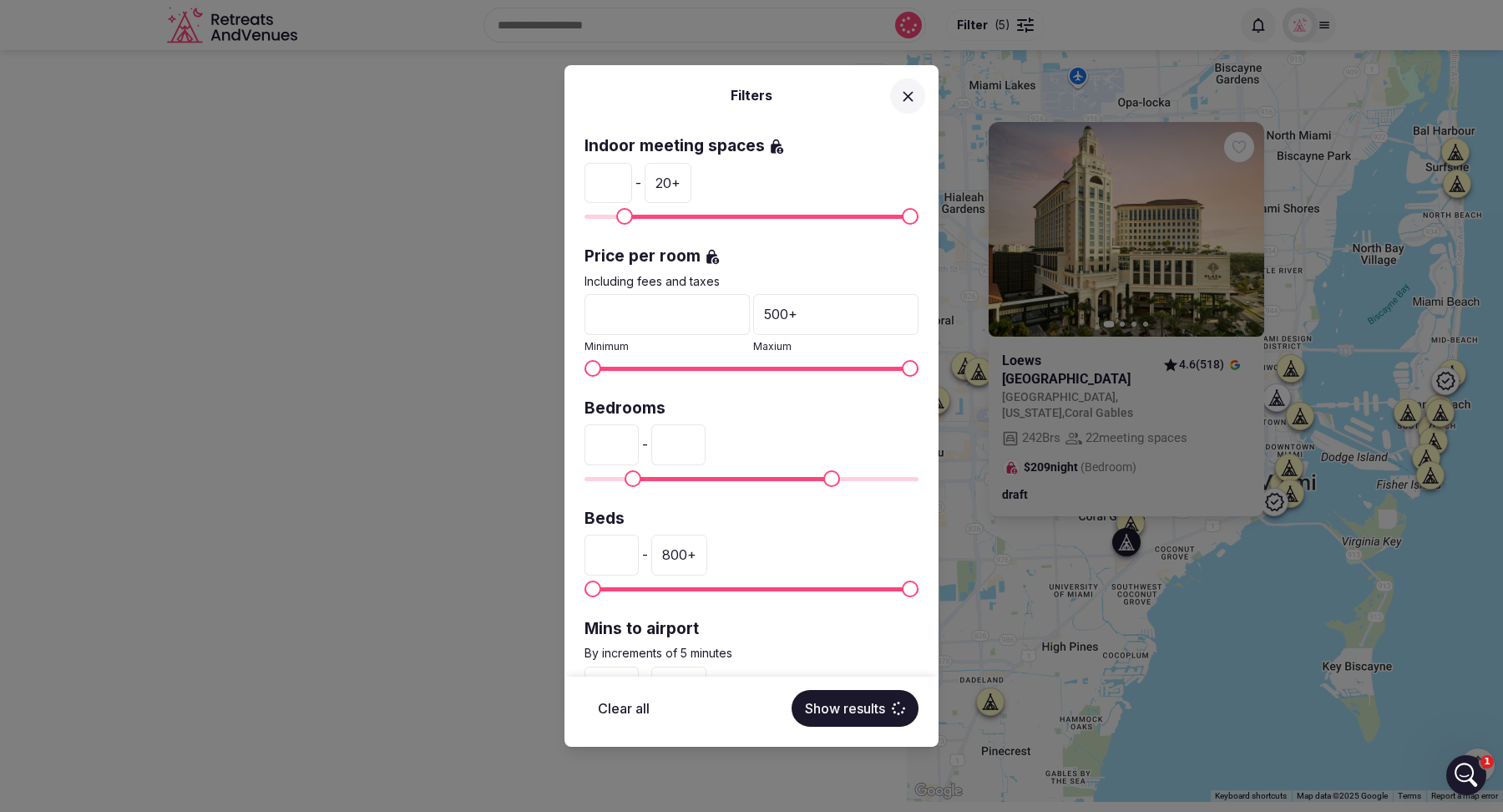
click at [836, 474] on span "Maximum" at bounding box center [832, 478] width 17 height 17
type input "***"
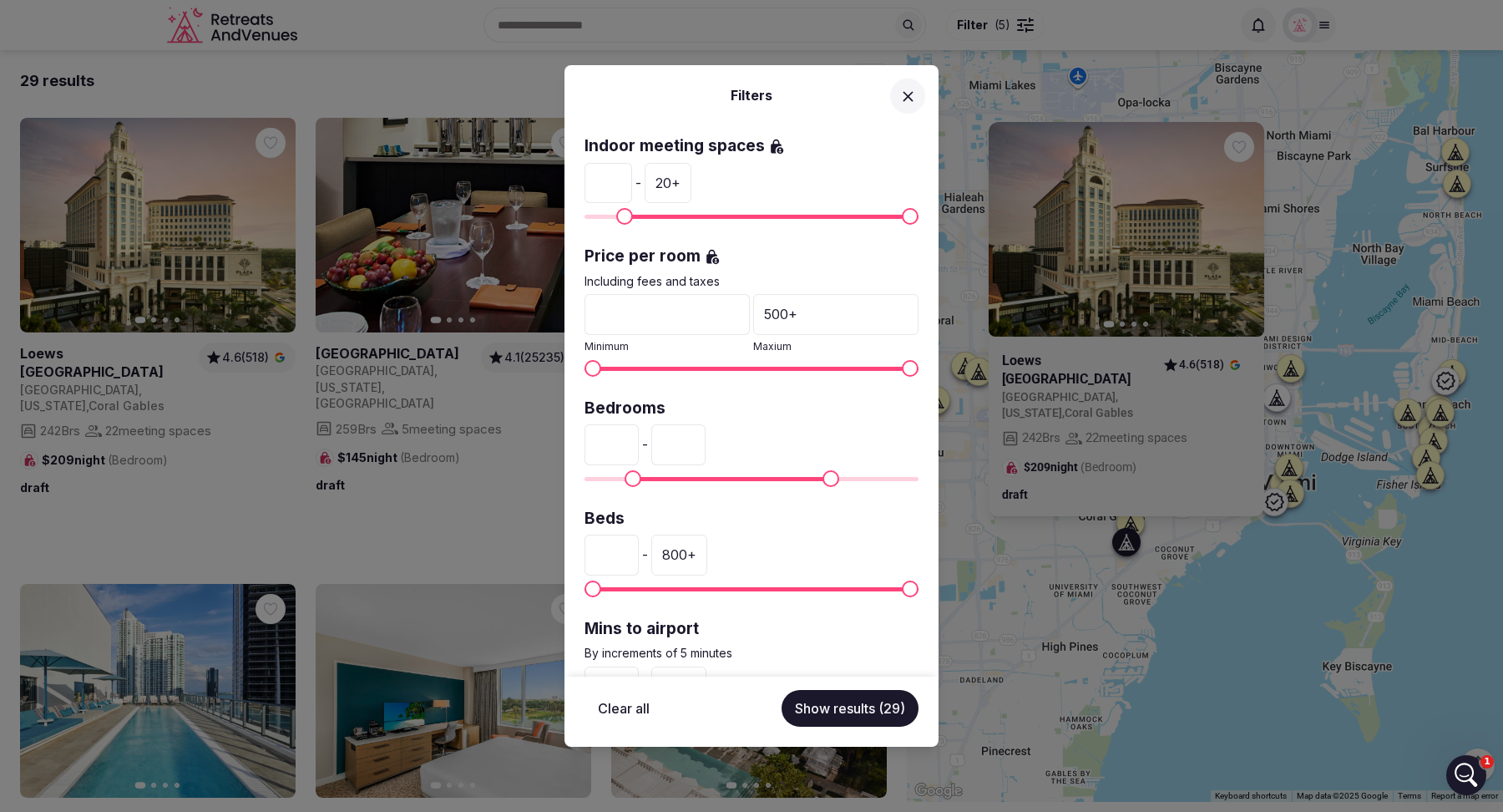
click at [842, 710] on button "Show results (29)" at bounding box center [850, 709] width 137 height 37
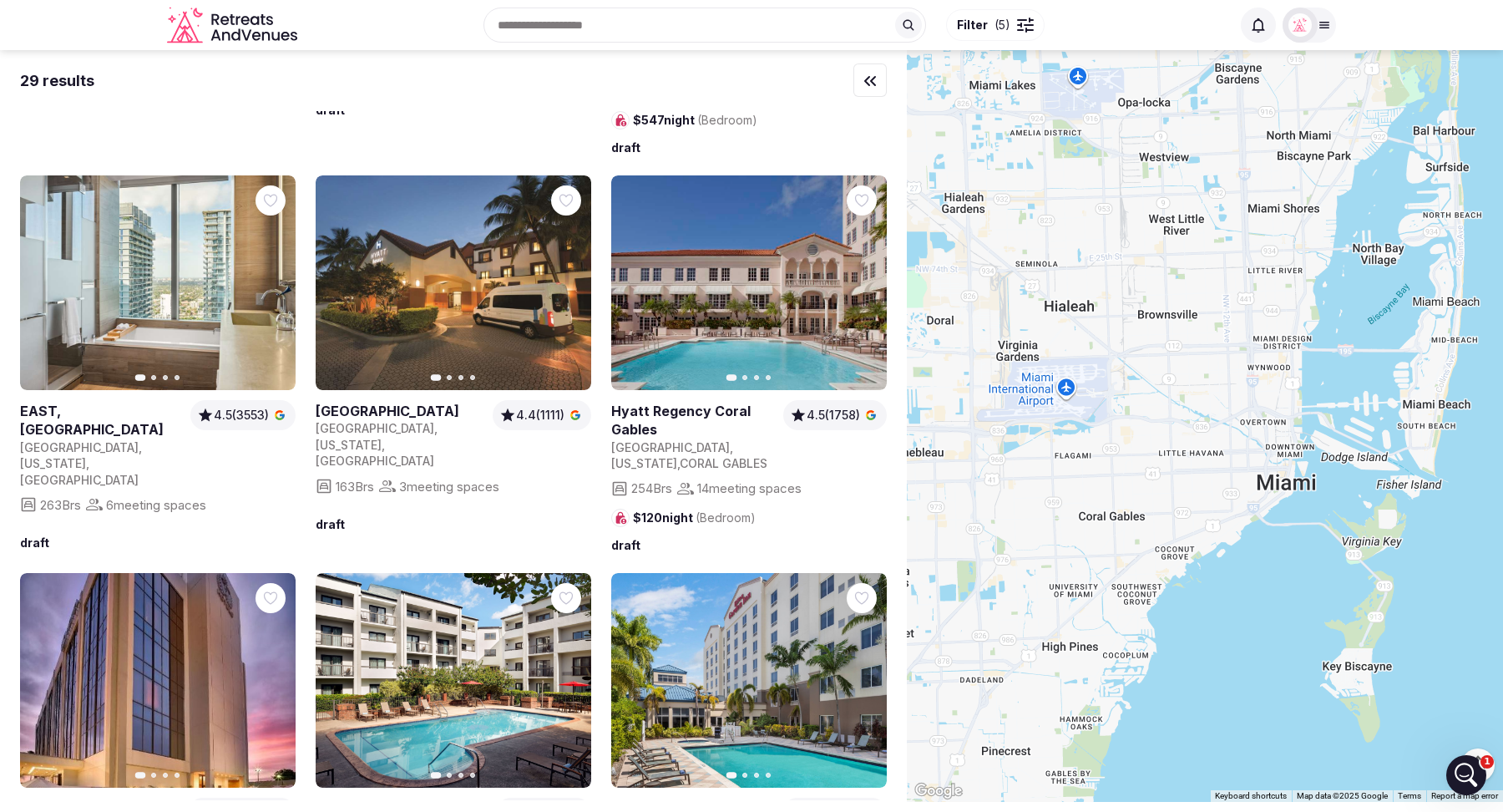
scroll to position [452, 0]
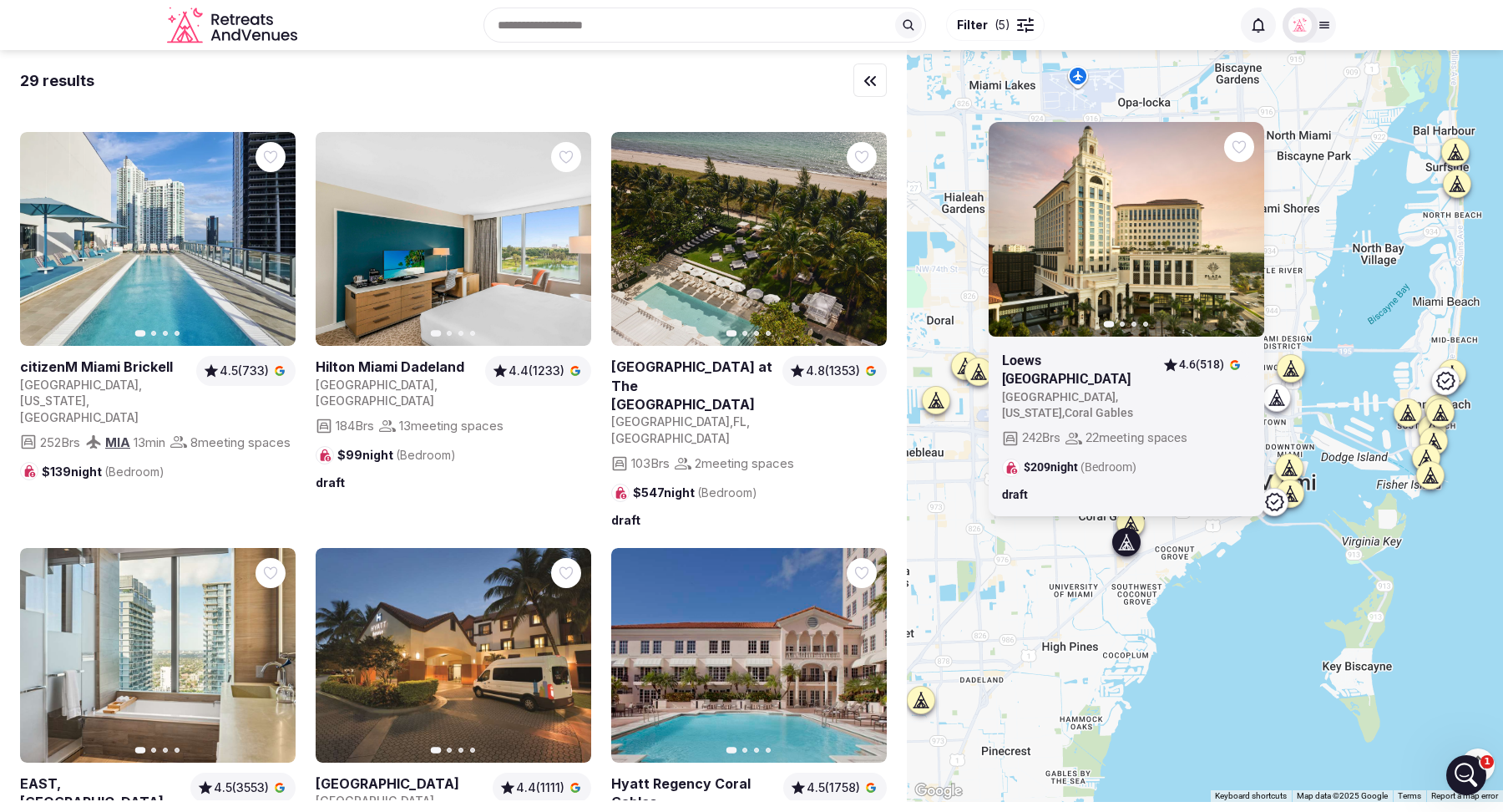
click at [986, 22] on span "Filter" at bounding box center [973, 24] width 31 height 17
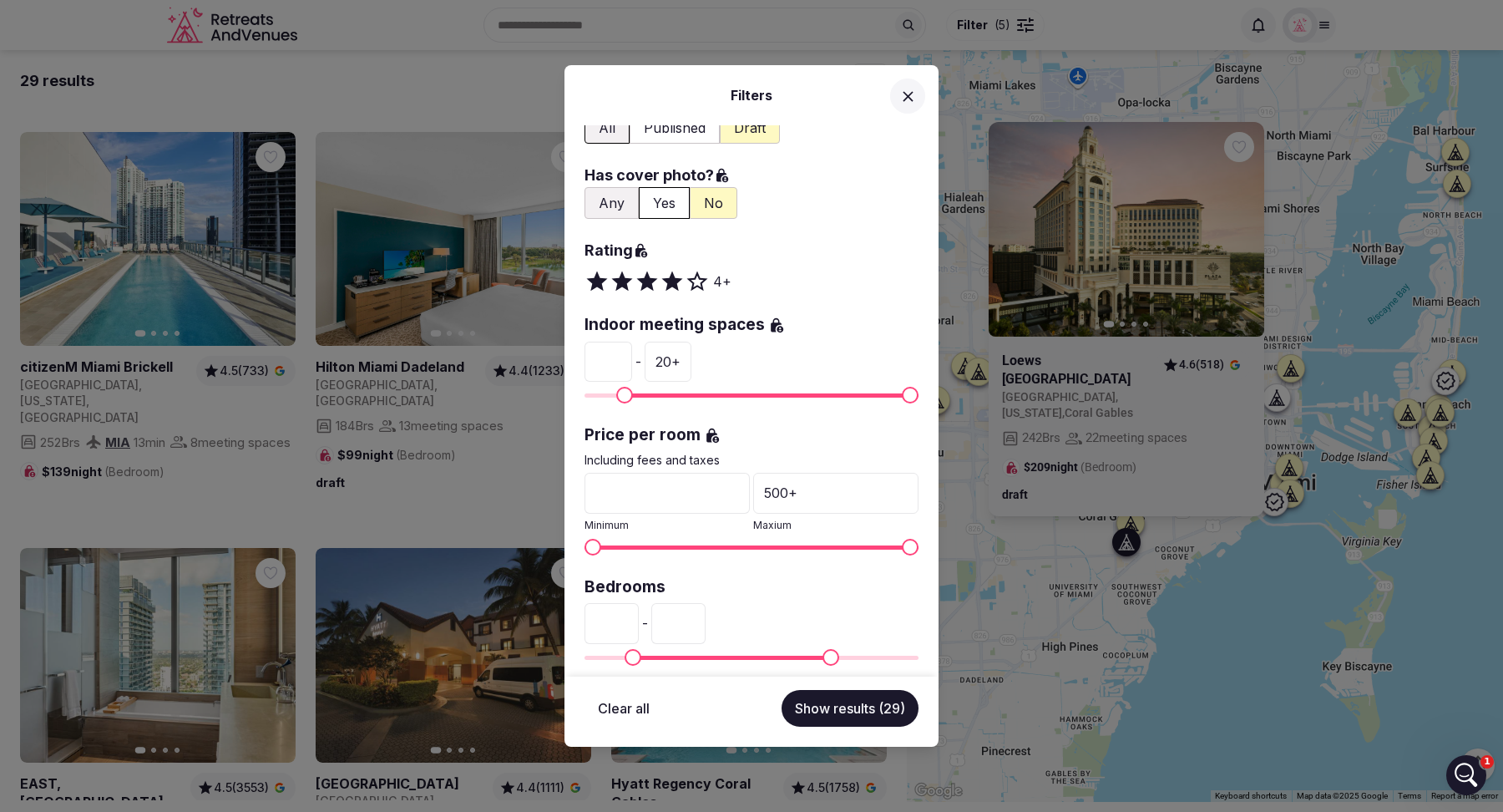
scroll to position [253, 0]
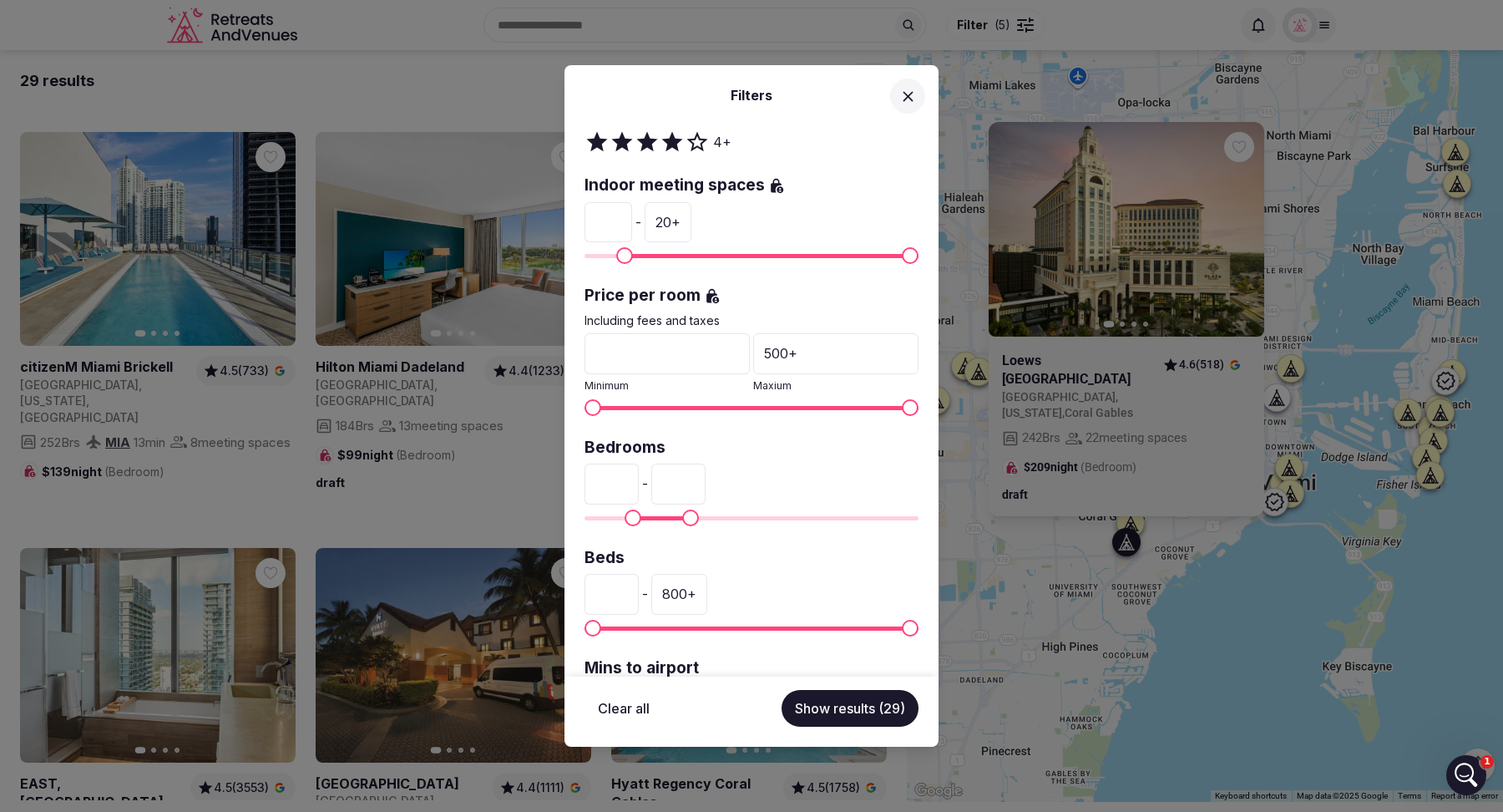
type input "***"
click at [686, 509] on span "Maximum" at bounding box center [690, 517] width 17 height 17
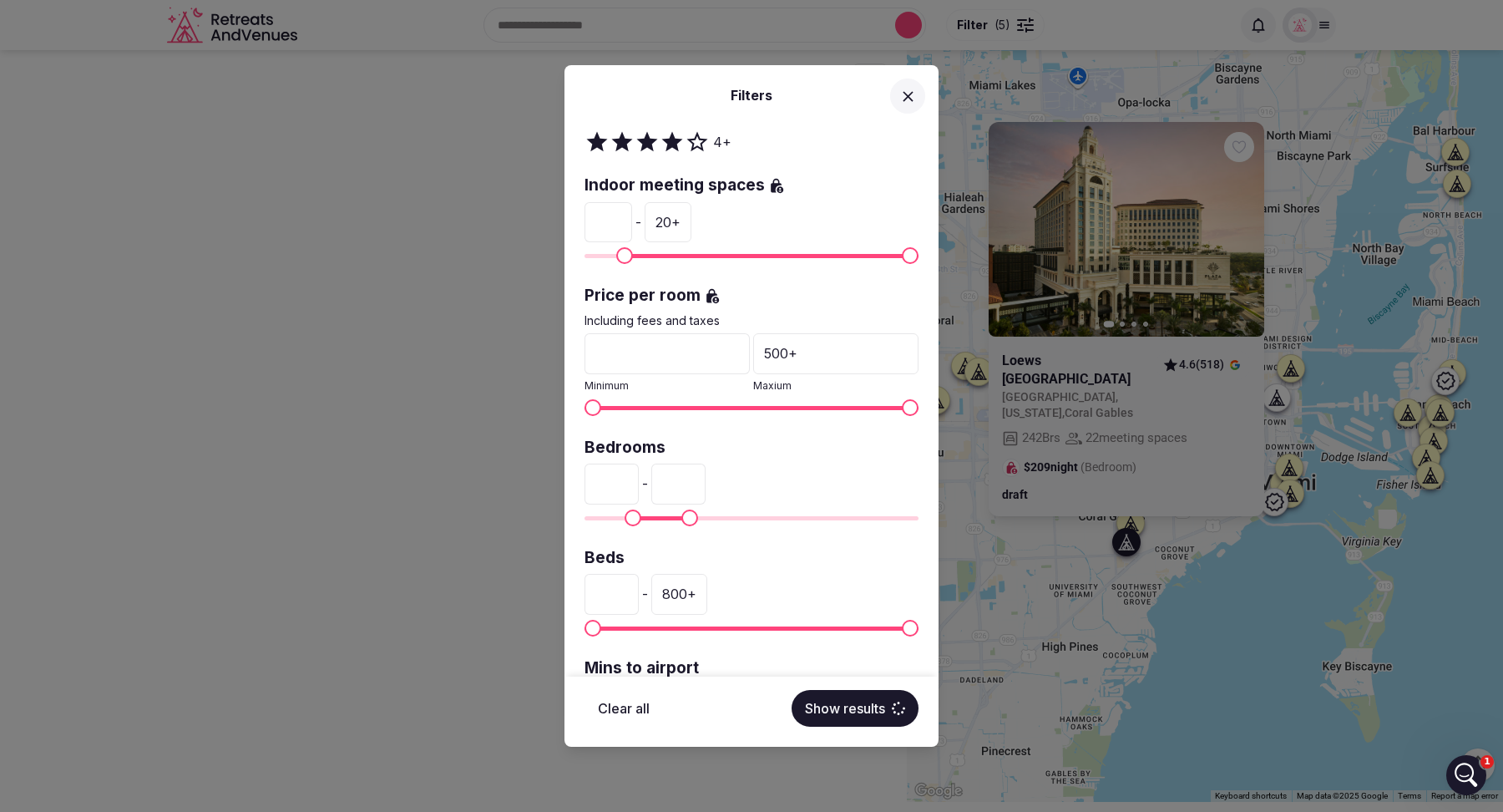
scroll to position [0, 0]
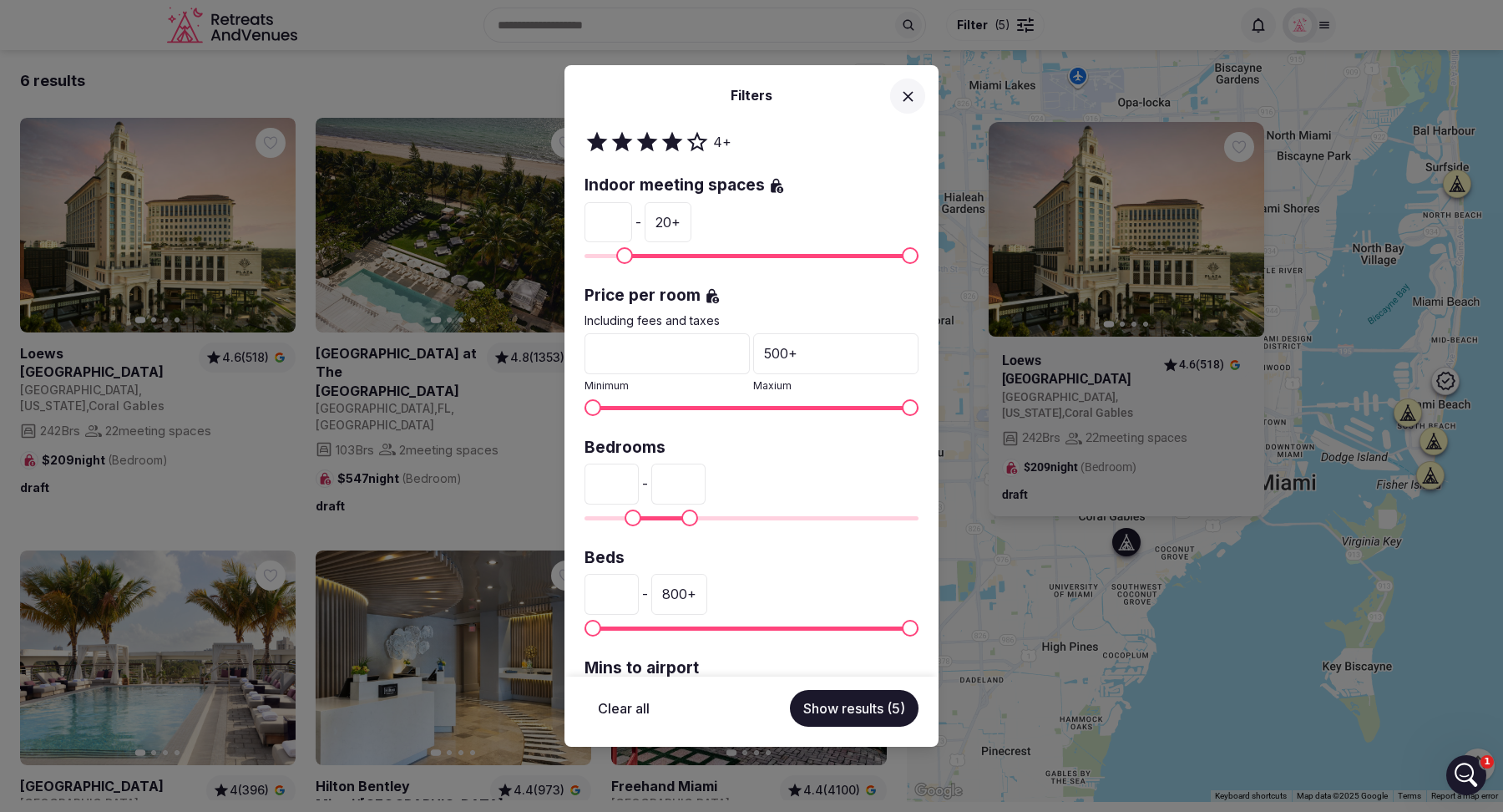
click at [843, 703] on button "Show results (5)" at bounding box center [854, 709] width 129 height 37
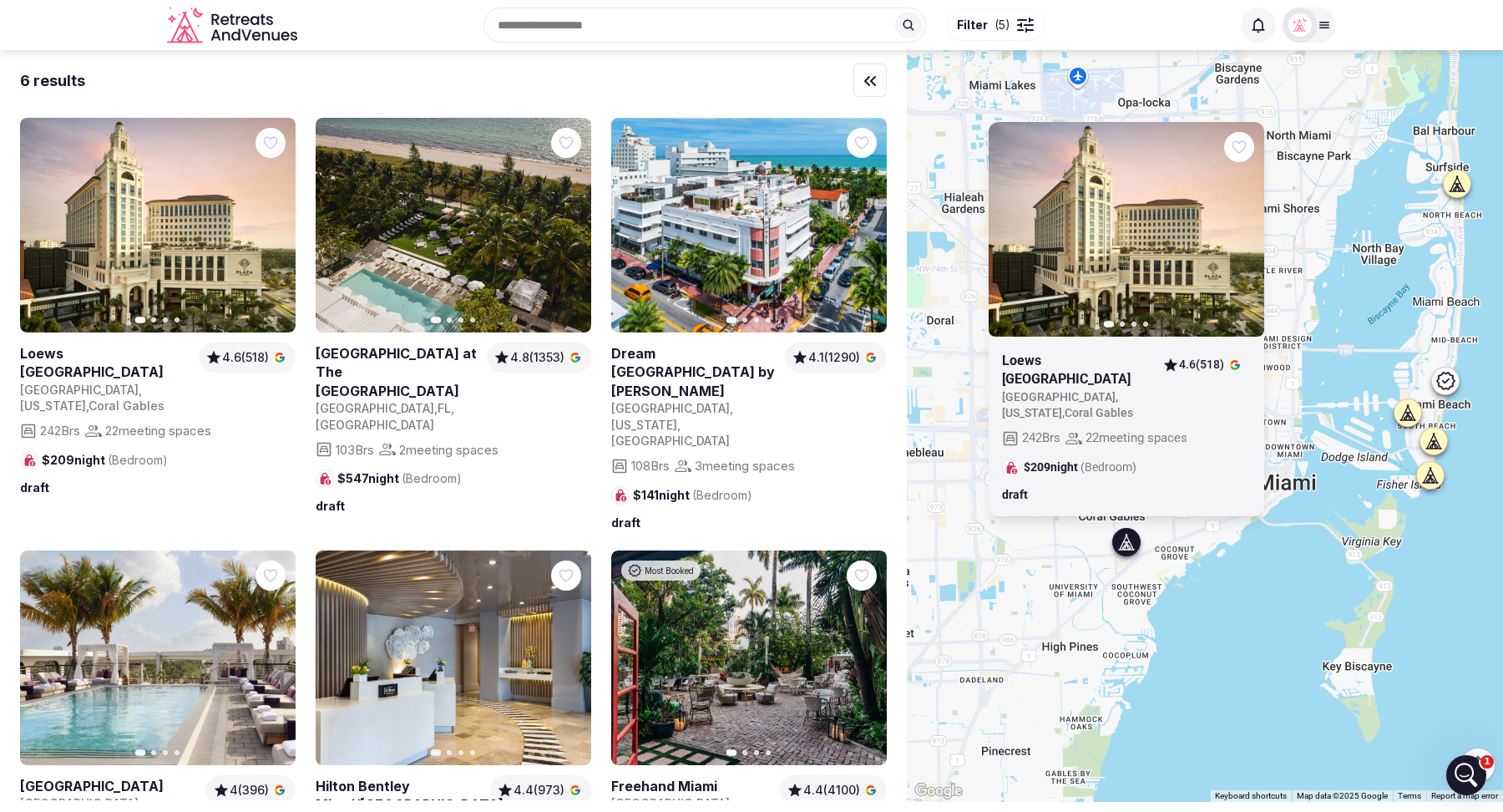
click at [987, 30] on span "Filter ( 5 )" at bounding box center [984, 24] width 54 height 17
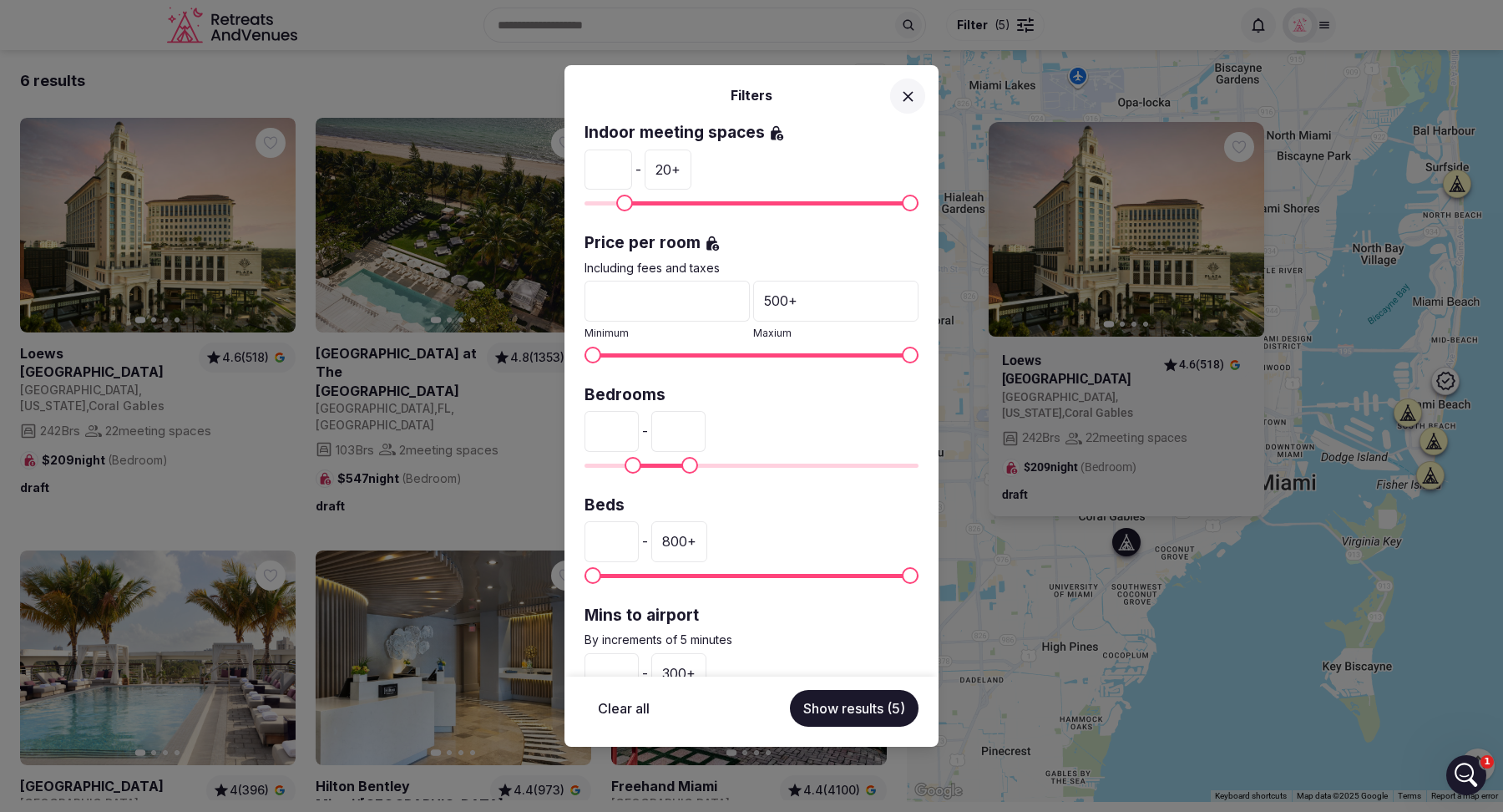
scroll to position [313, 0]
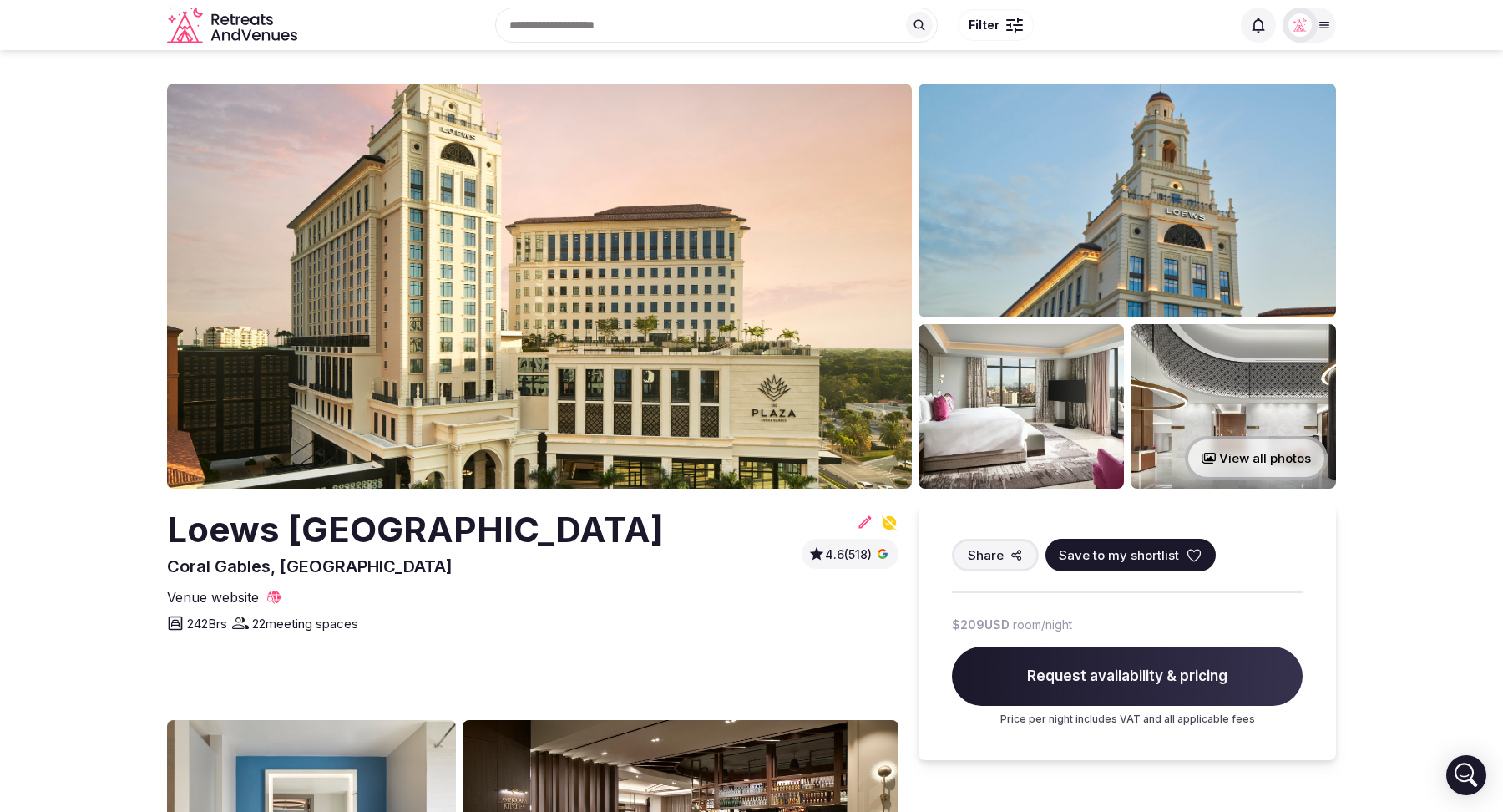
drag, startPoint x: 624, startPoint y: 531, endPoint x: 170, endPoint y: 532, distance: 454.0
click at [170, 532] on div "Loews [GEOGRAPHIC_DATA], [GEOGRAPHIC_DATA] 4.6 (518)" at bounding box center [533, 542] width 732 height 72
copy h2 "Loews [GEOGRAPHIC_DATA]"
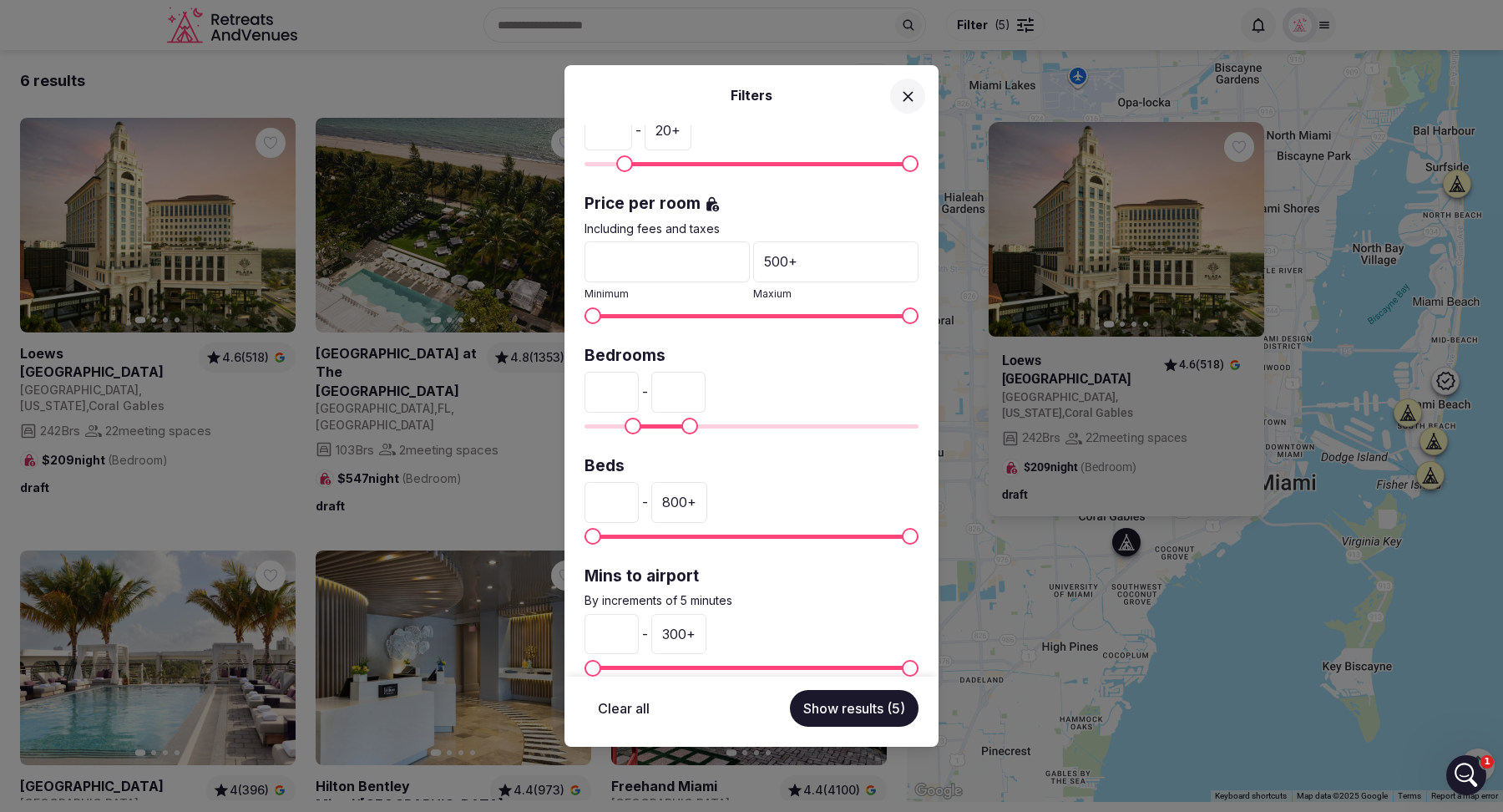
scroll to position [347, 0]
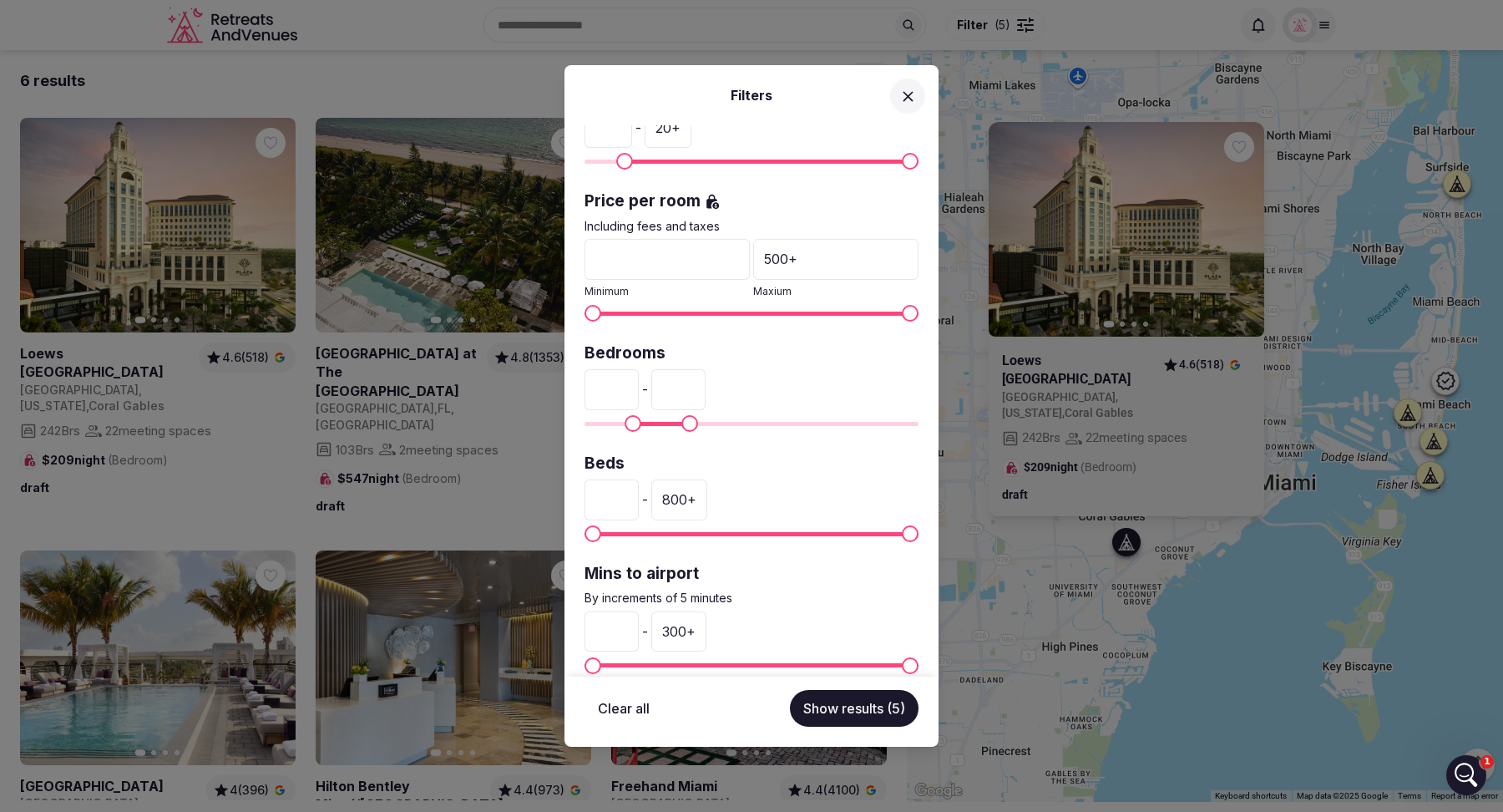
click at [910, 91] on icon at bounding box center [909, 97] width 18 height 18
